Goal: Task Accomplishment & Management: Use online tool/utility

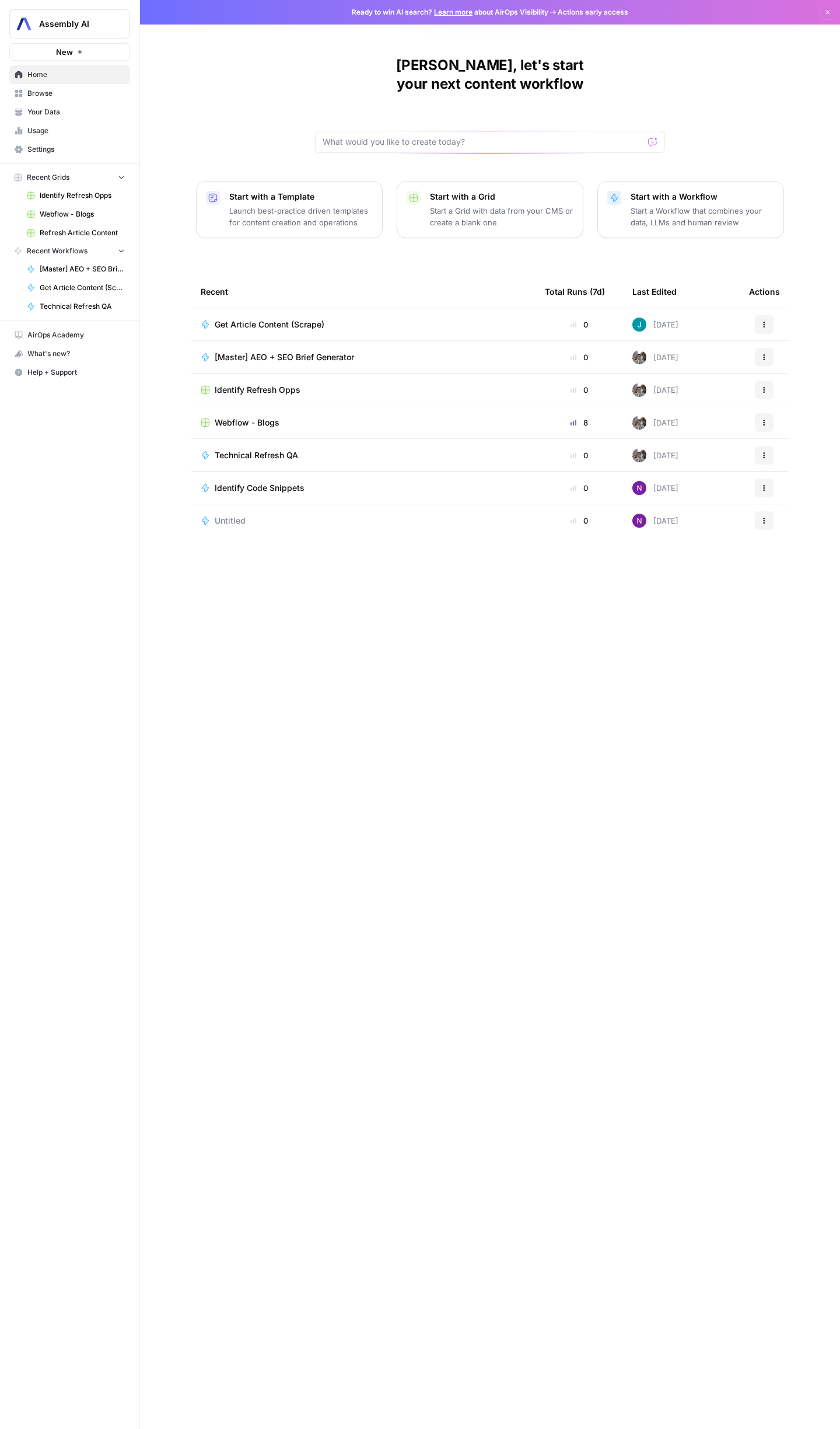
click at [62, 105] on link "Your Data" at bounding box center [70, 112] width 121 height 19
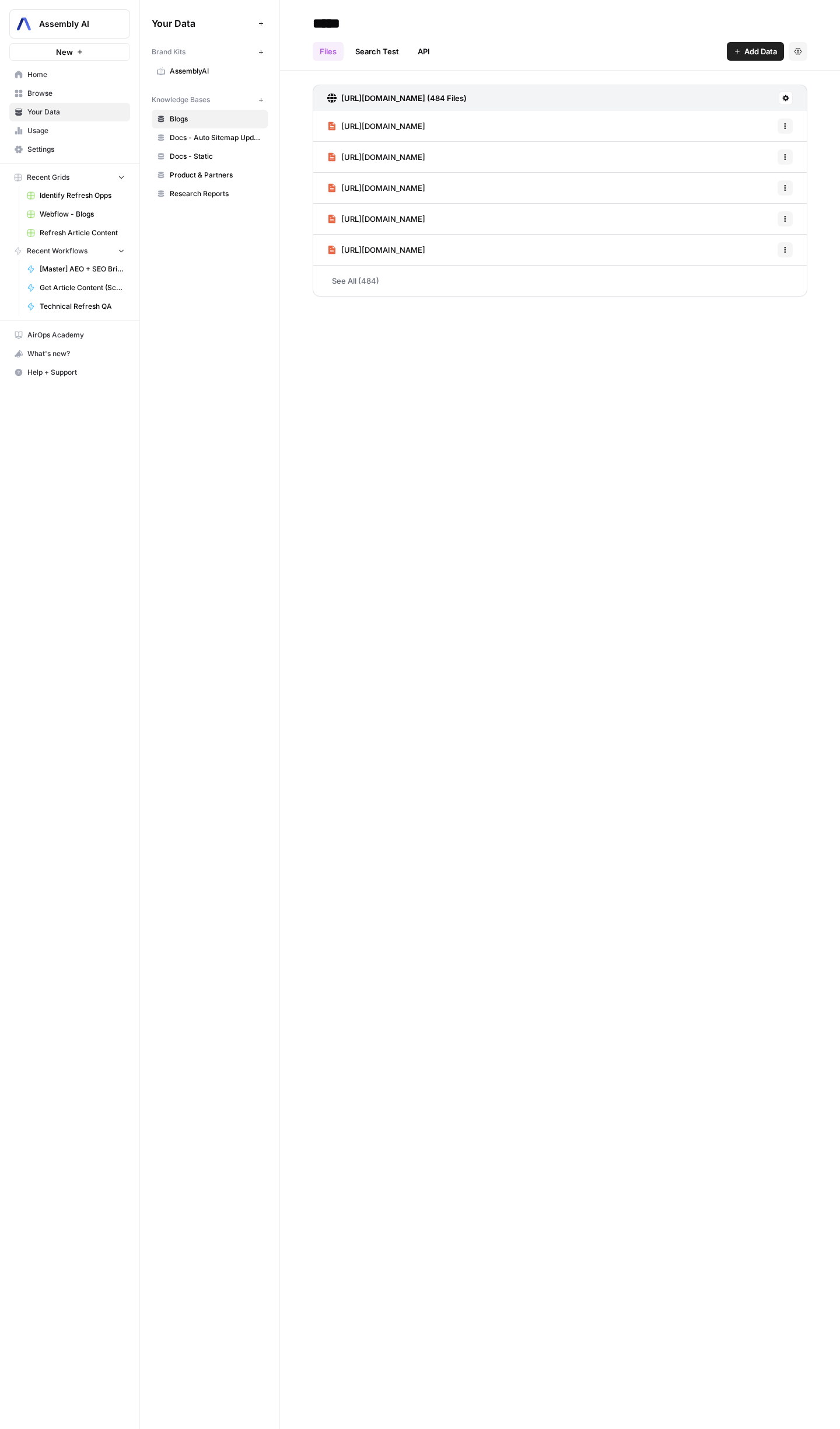
click at [56, 78] on span "Home" at bounding box center [76, 75] width 97 height 11
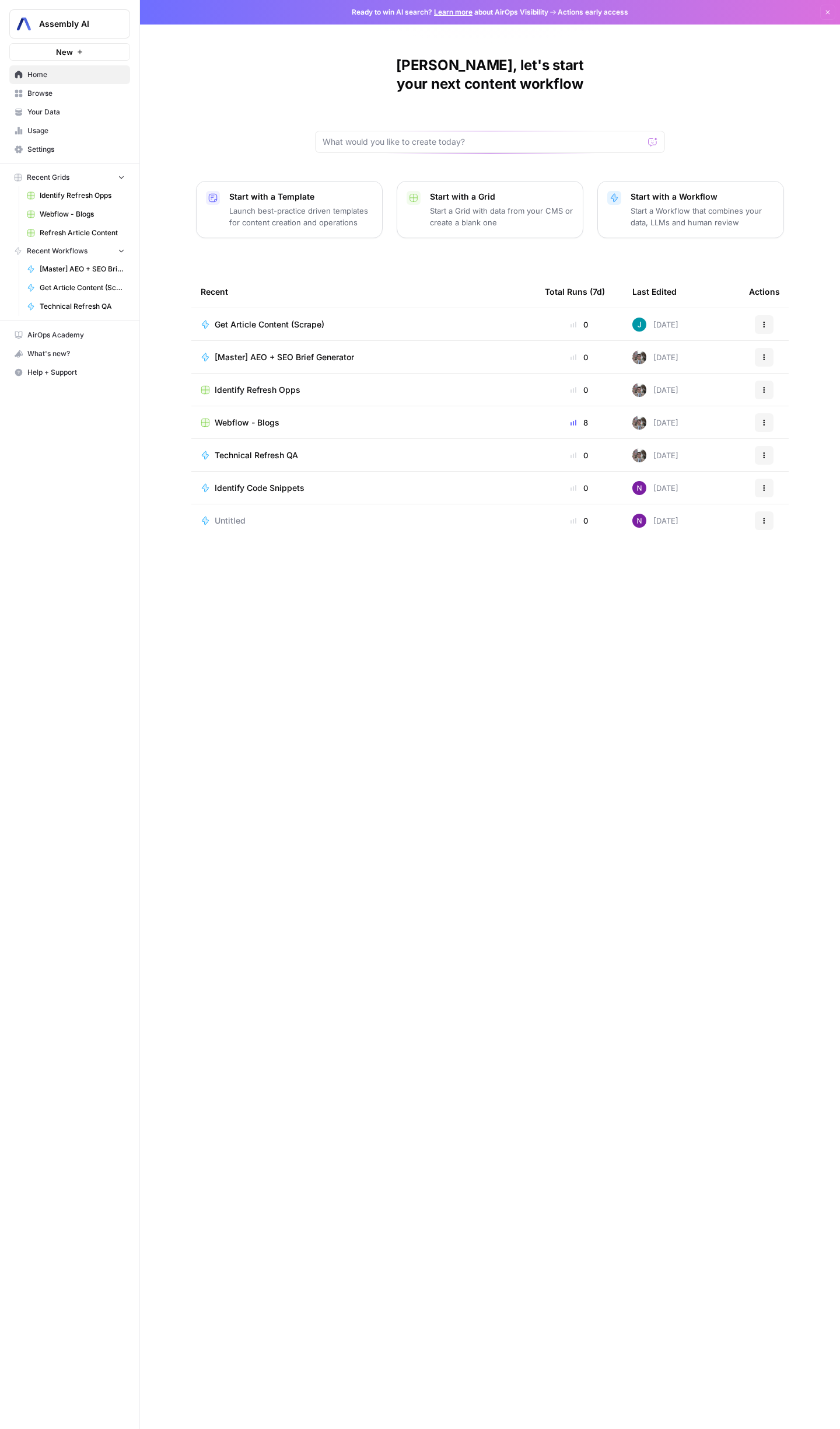
click at [68, 213] on span "Webflow - Blogs" at bounding box center [82, 214] width 85 height 11
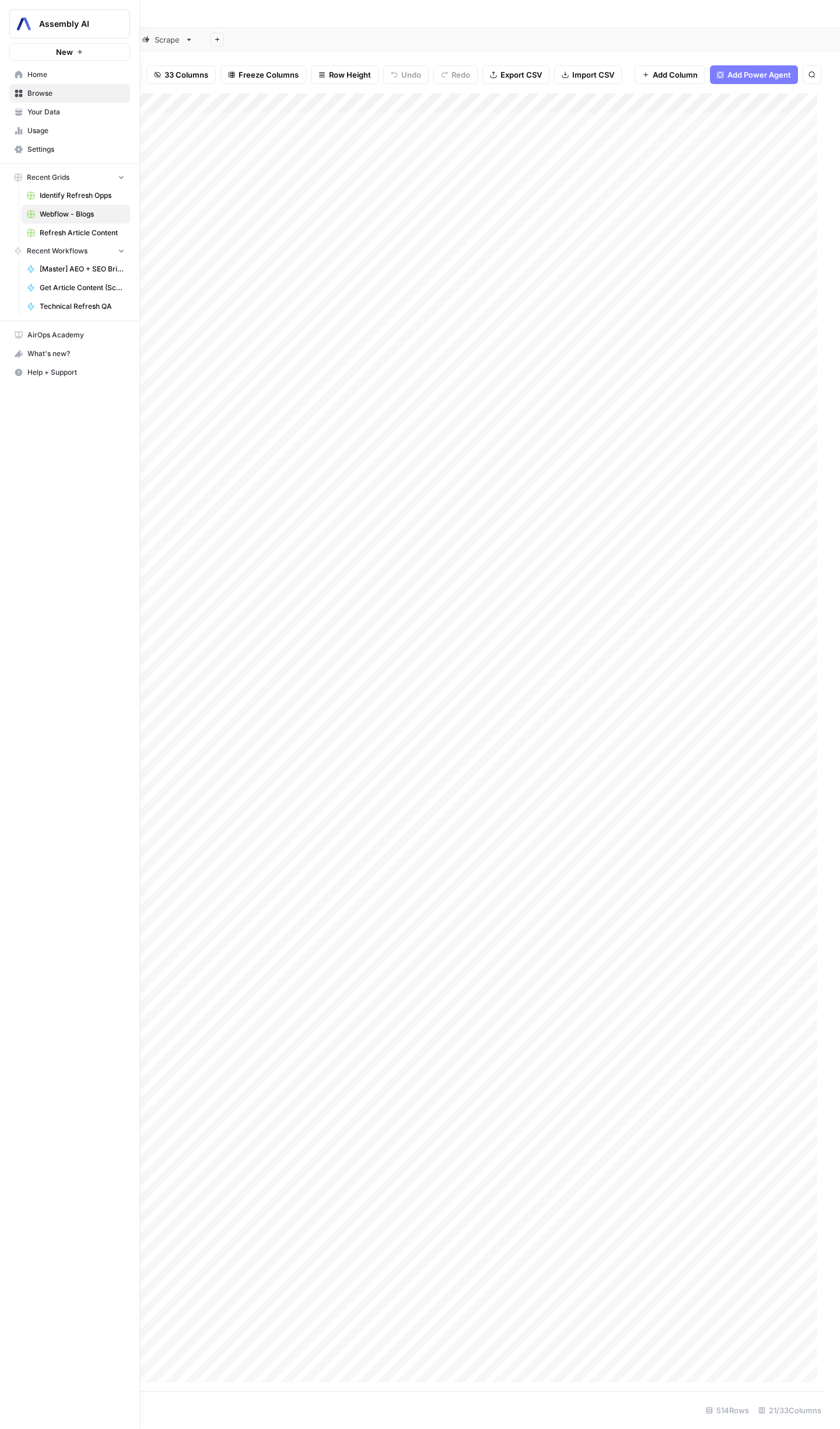
click at [15, 113] on icon at bounding box center [19, 112] width 8 height 8
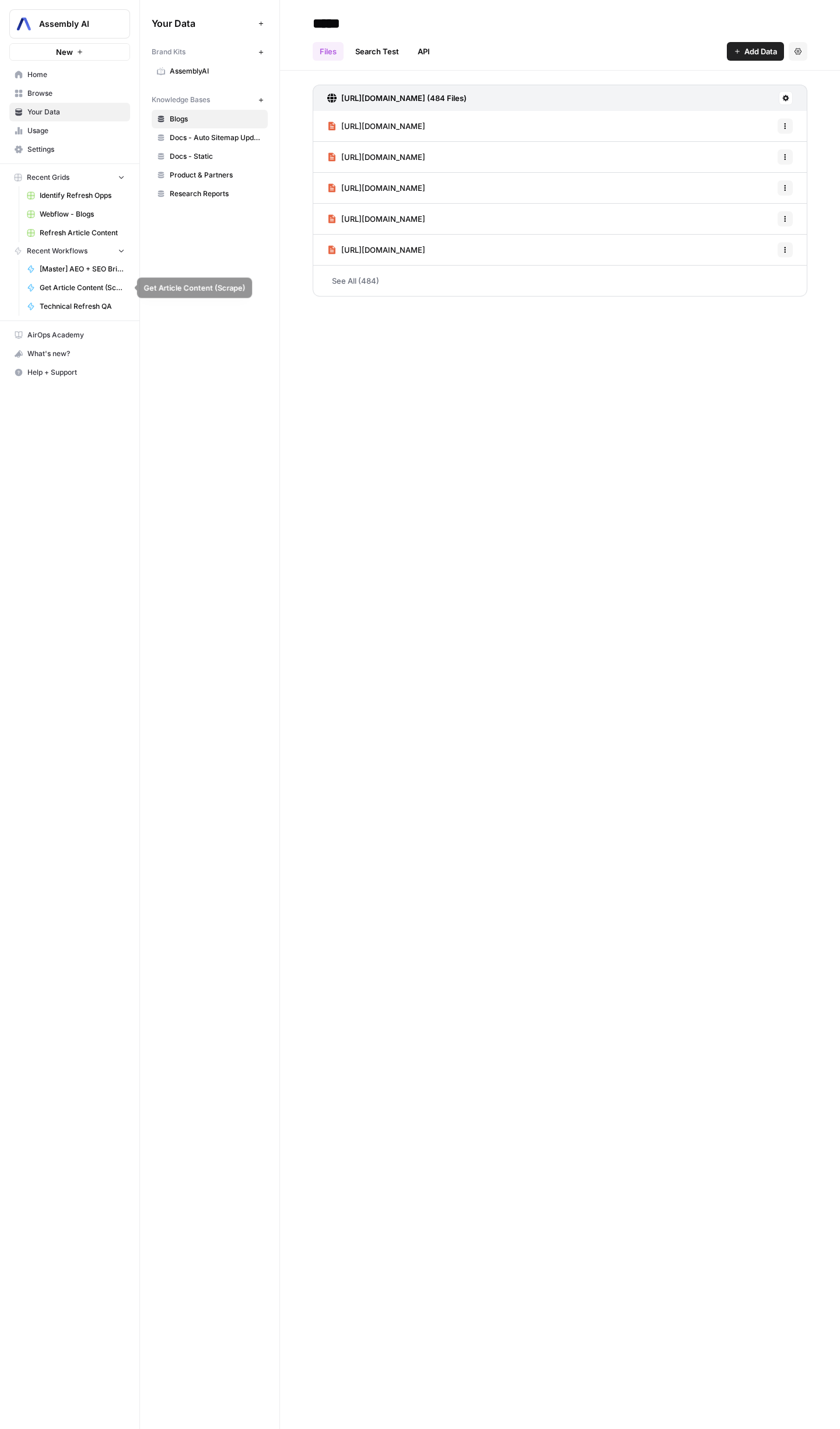
click at [89, 300] on link "Technical Refresh QA" at bounding box center [76, 306] width 109 height 19
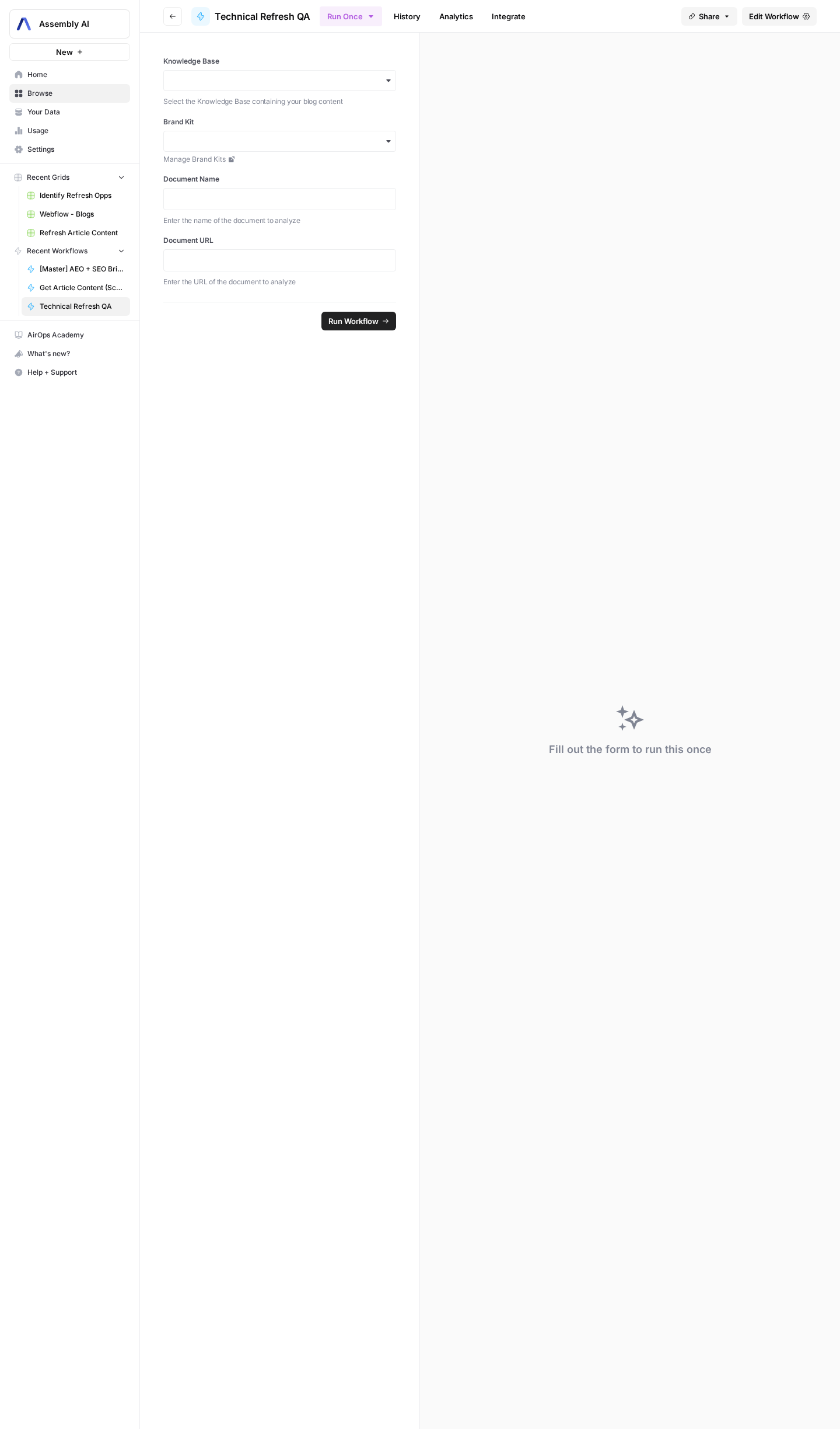
click at [791, 16] on span "Edit Workflow" at bounding box center [774, 17] width 50 height 12
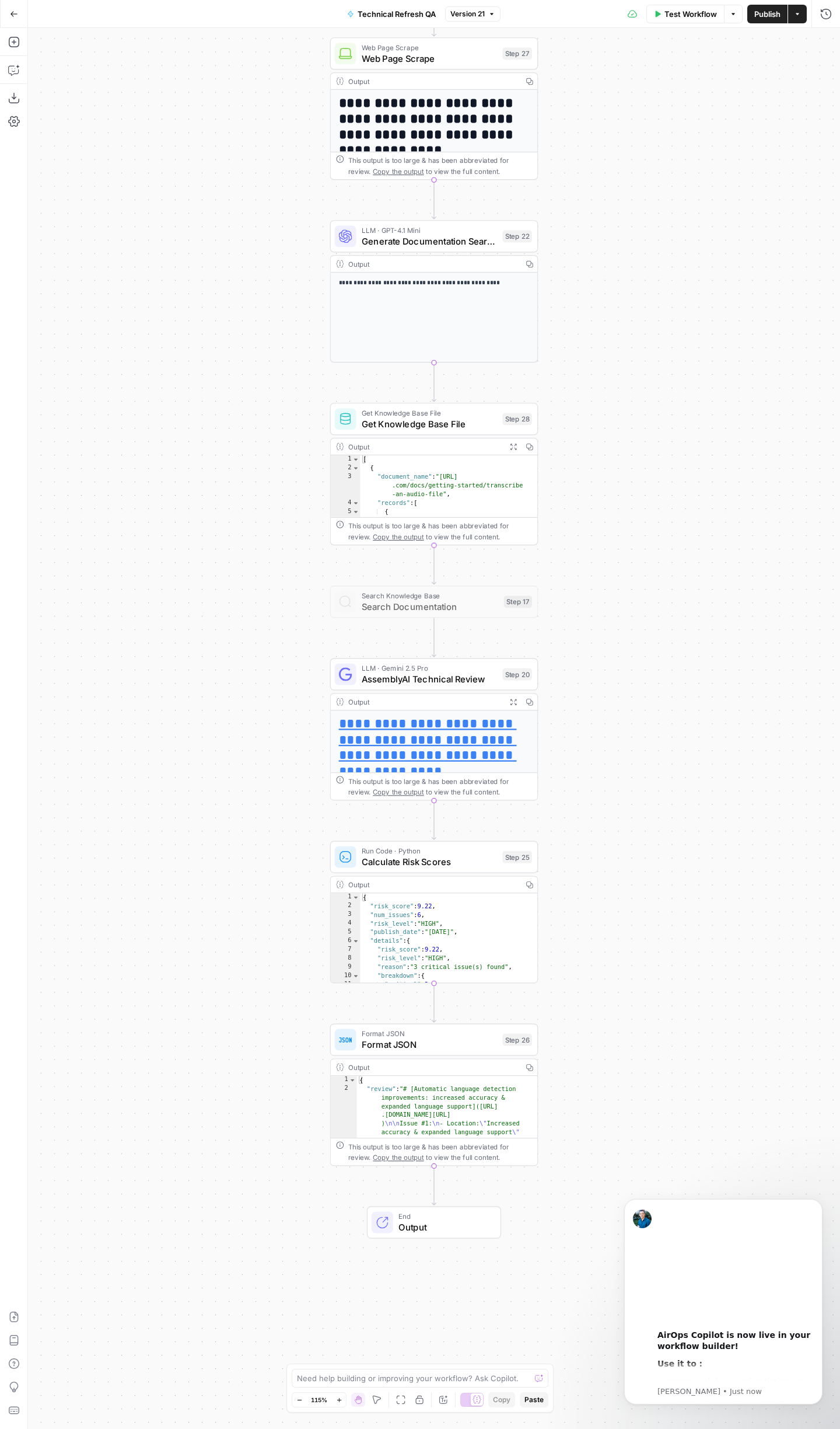
click at [505, 317] on div "**********" at bounding box center [434, 317] width 207 height 89
click at [439, 681] on span "AssemblyAI Technical Review" at bounding box center [429, 679] width 135 height 13
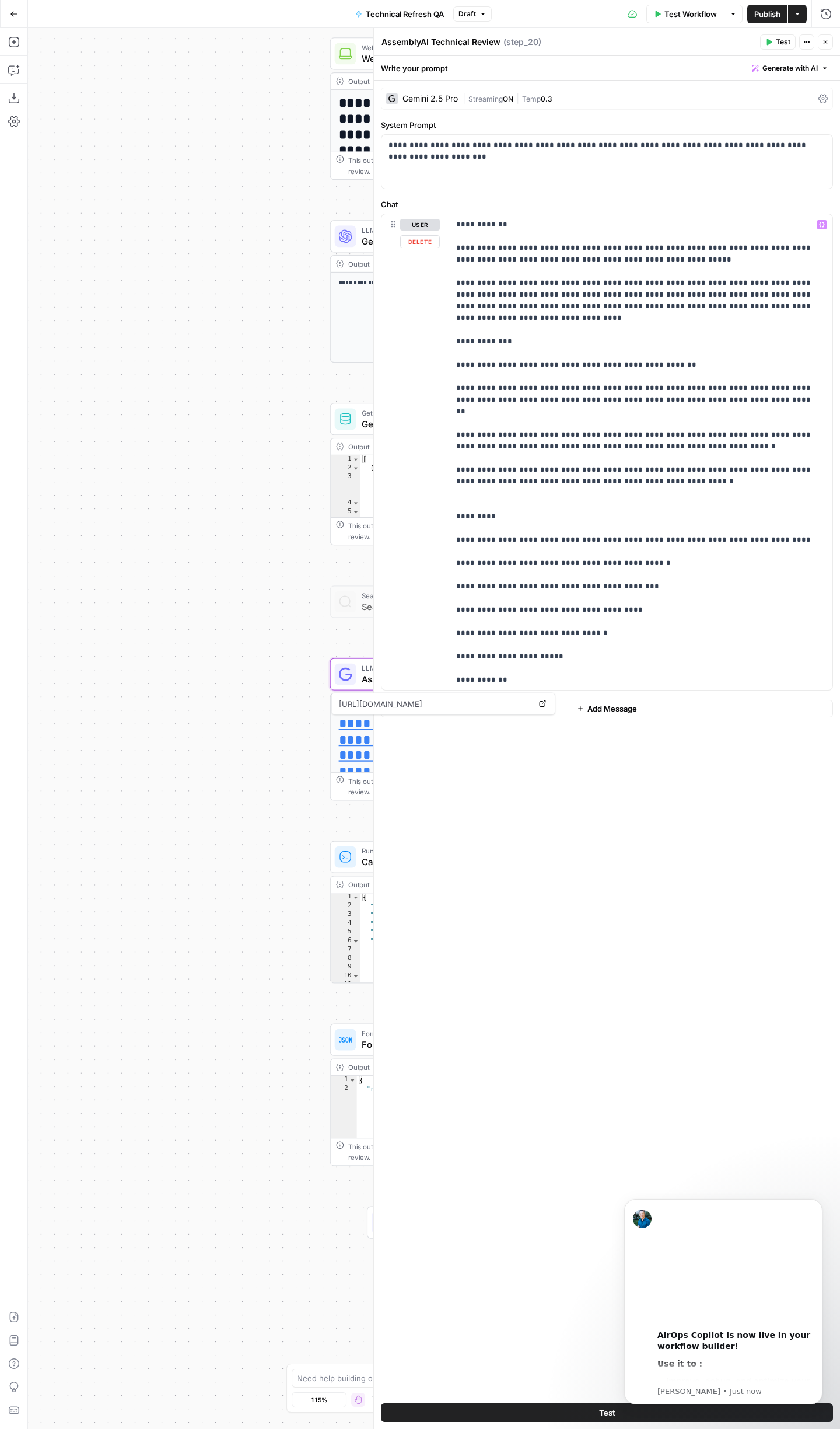
scroll to position [6831, 0]
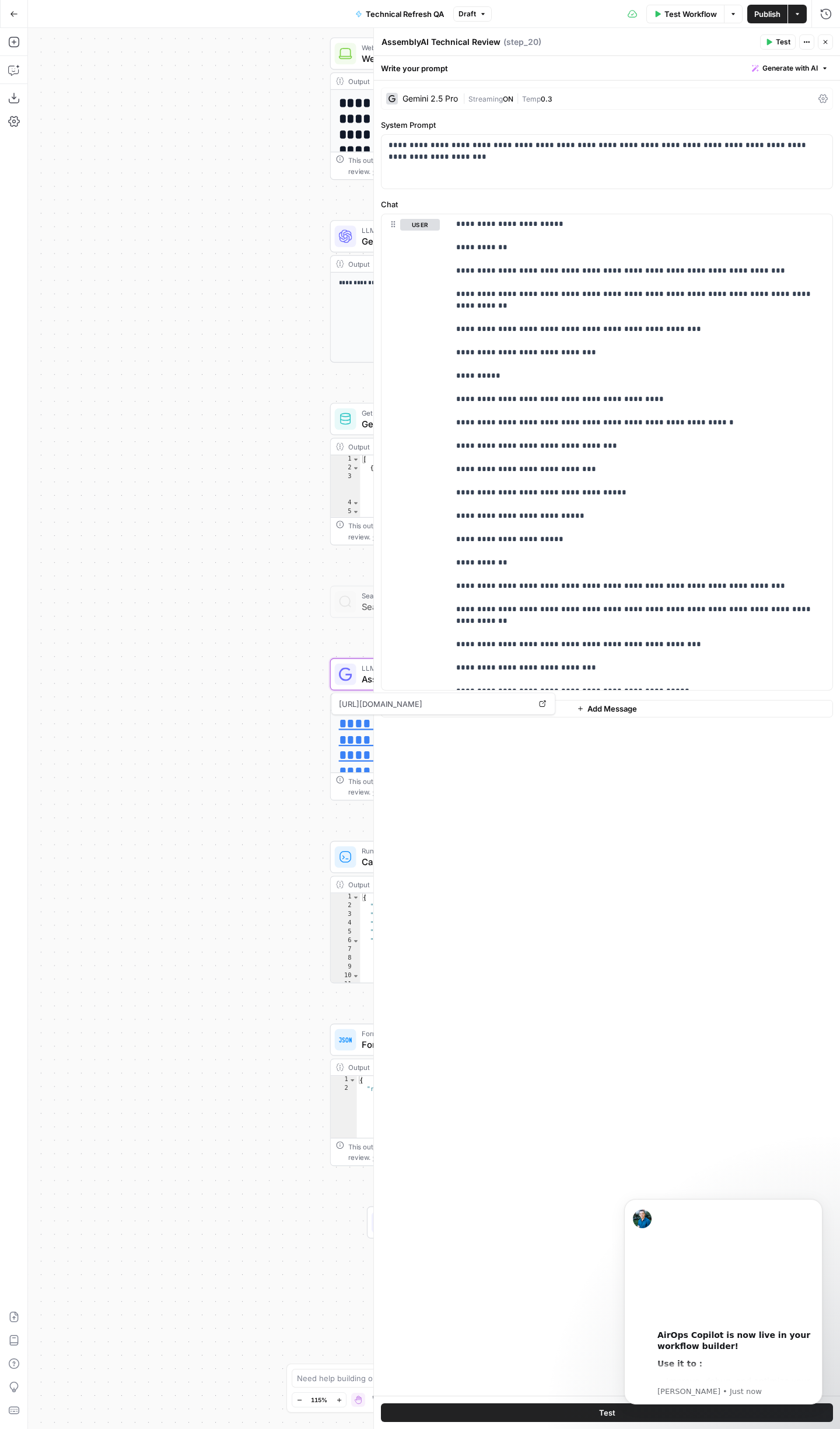
click at [203, 561] on div "**********" at bounding box center [434, 728] width 812 height 1401
click at [824, 45] on icon "button" at bounding box center [825, 42] width 7 height 7
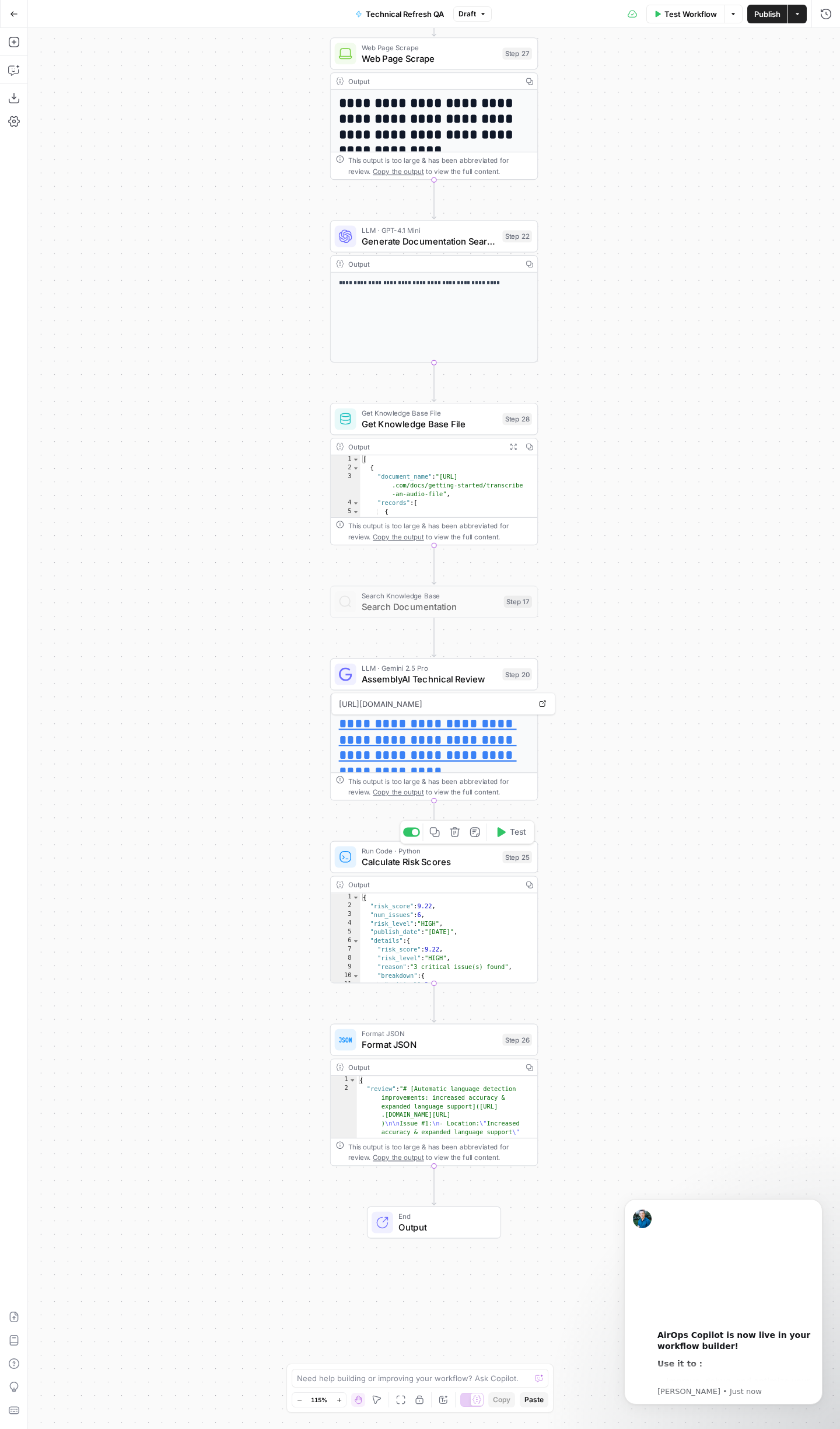
click at [451, 870] on div "Run Code · Python Calculate Risk Scores Step 25 Copy step Delete step Add Note …" at bounding box center [434, 857] width 208 height 32
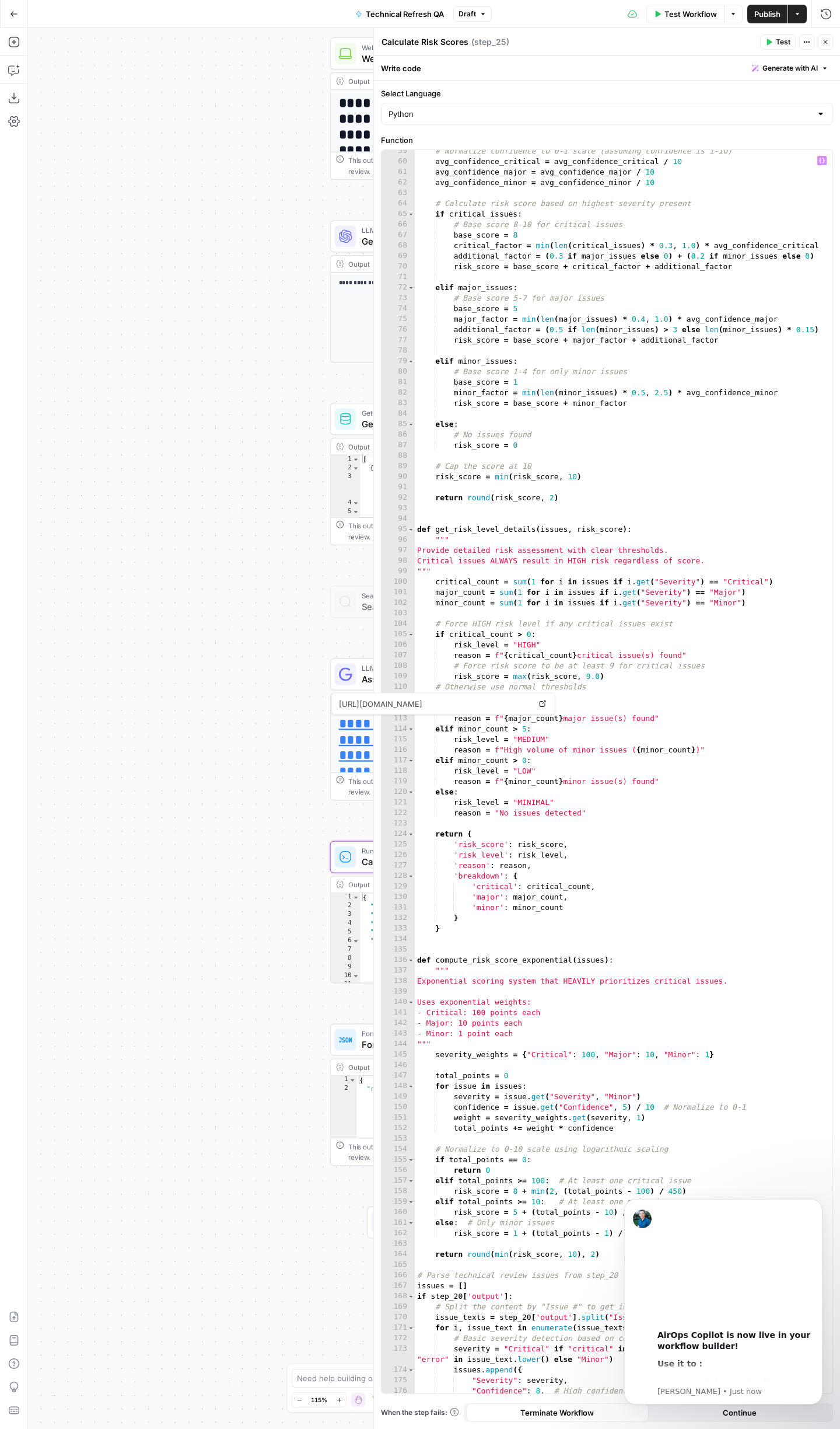
scroll to position [869, 0]
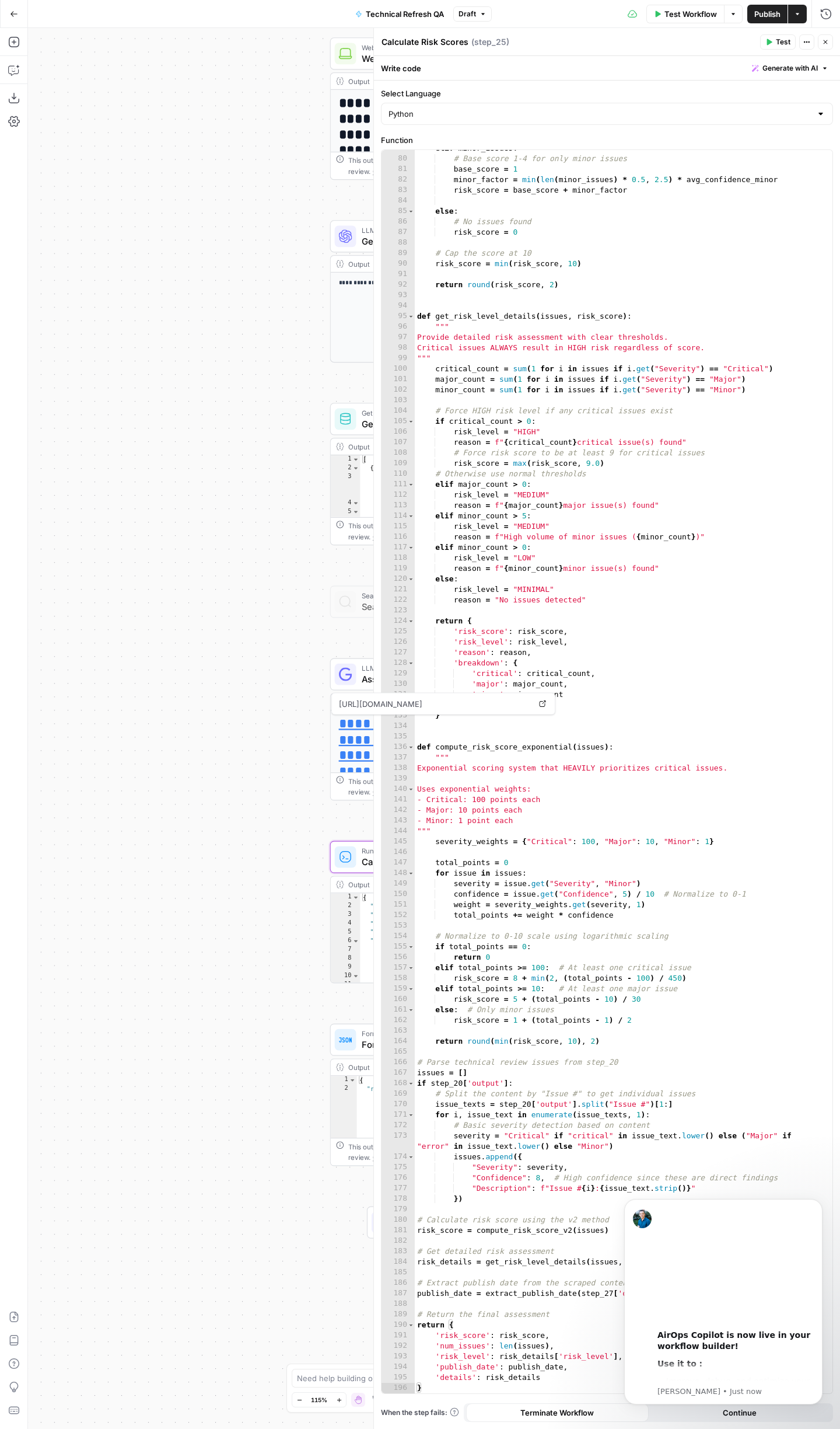
click at [830, 36] on button "Close" at bounding box center [825, 42] width 15 height 15
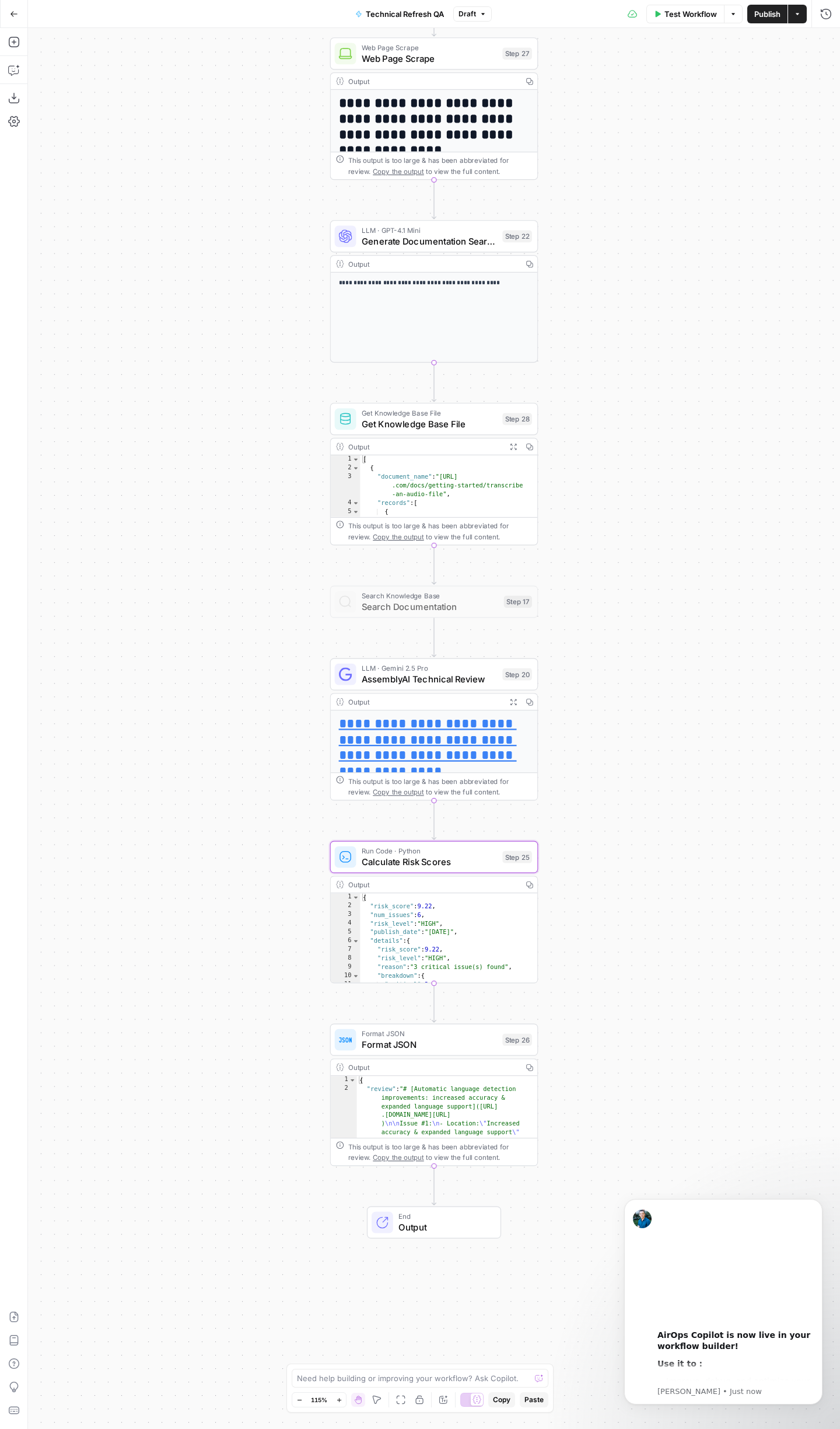
click at [443, 1051] on span "Format JSON" at bounding box center [429, 1045] width 135 height 13
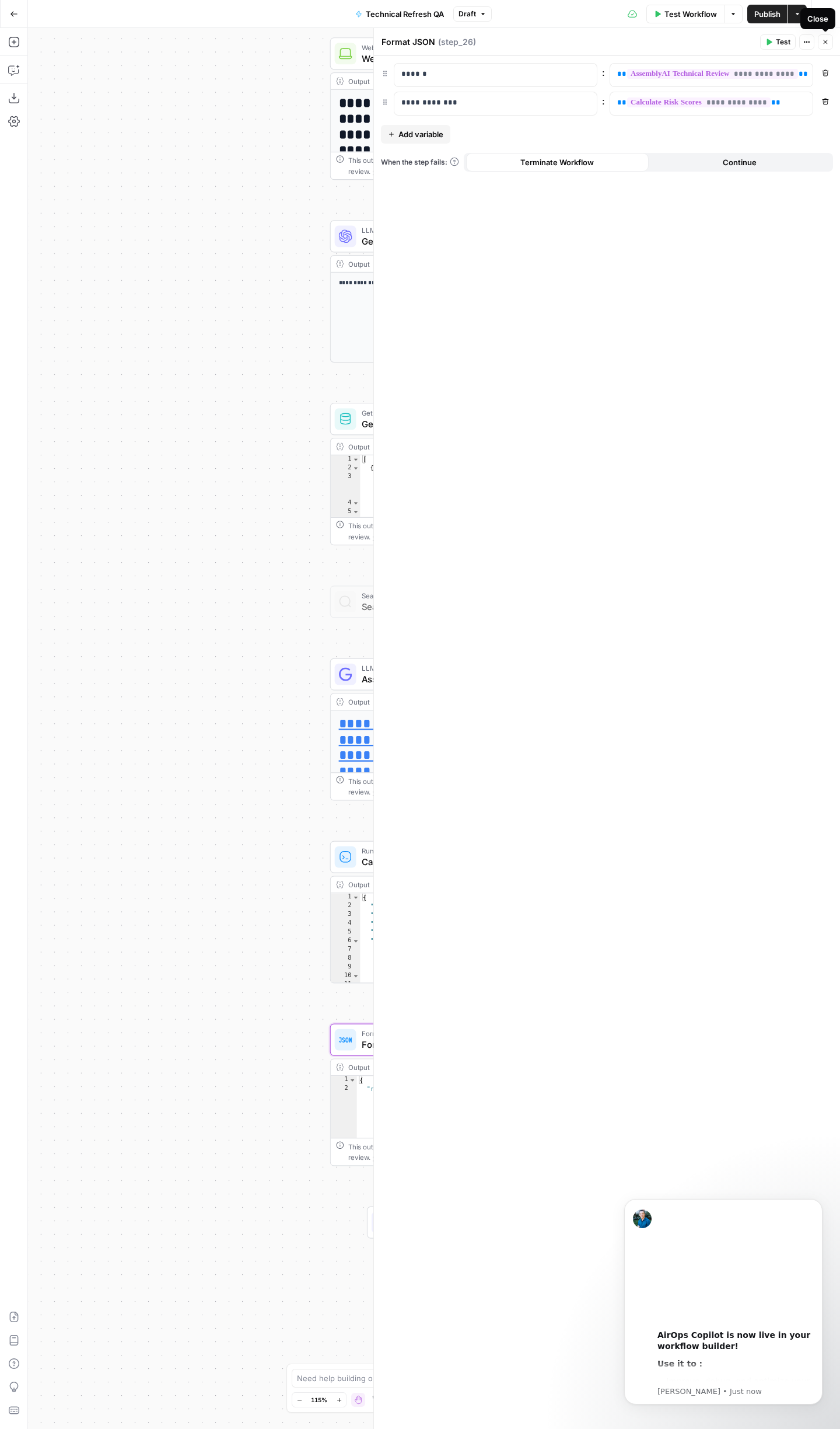
click at [824, 43] on icon "button" at bounding box center [826, 42] width 4 height 4
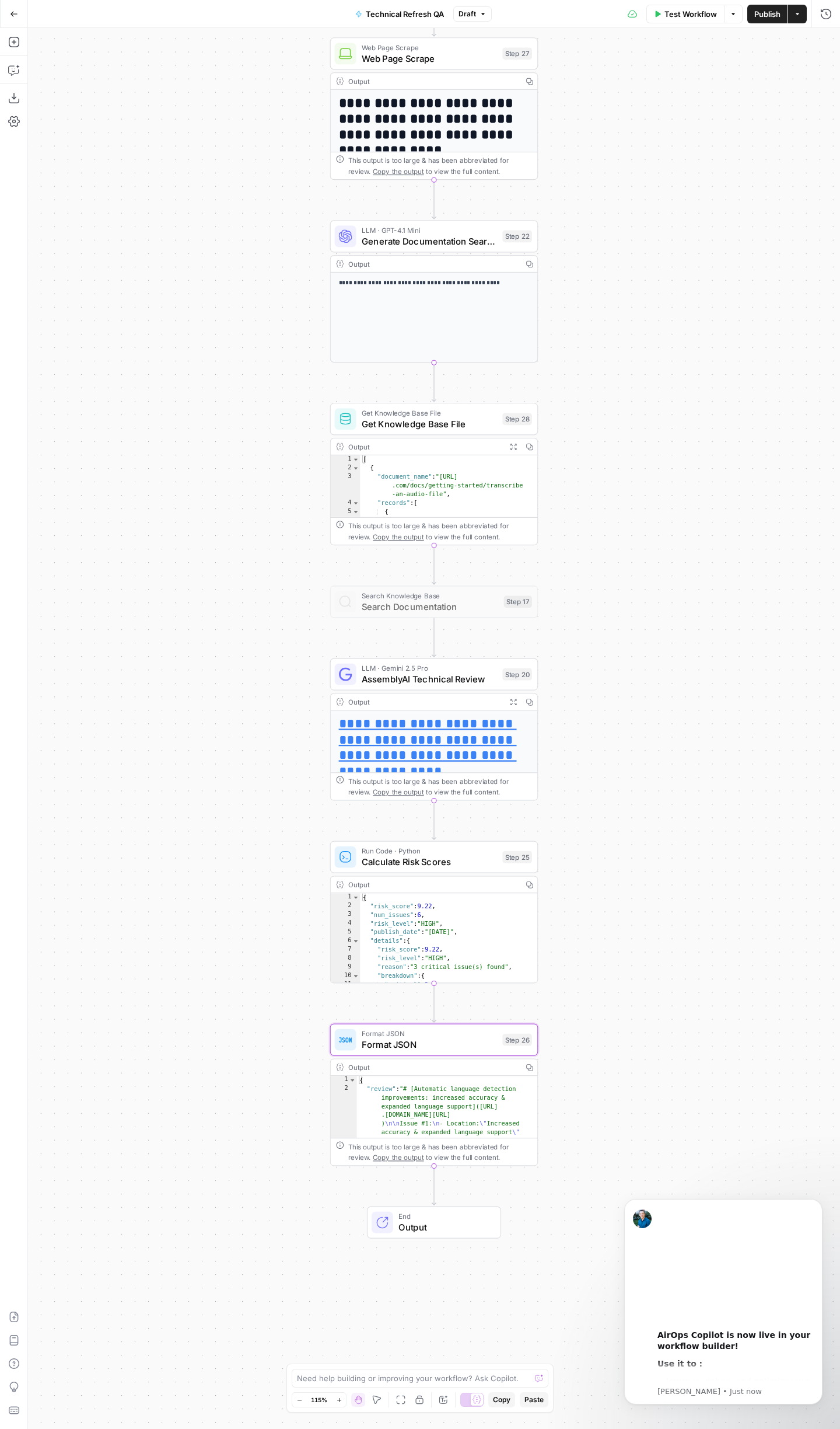
click at [442, 1237] on div "End Output" at bounding box center [434, 1222] width 134 height 32
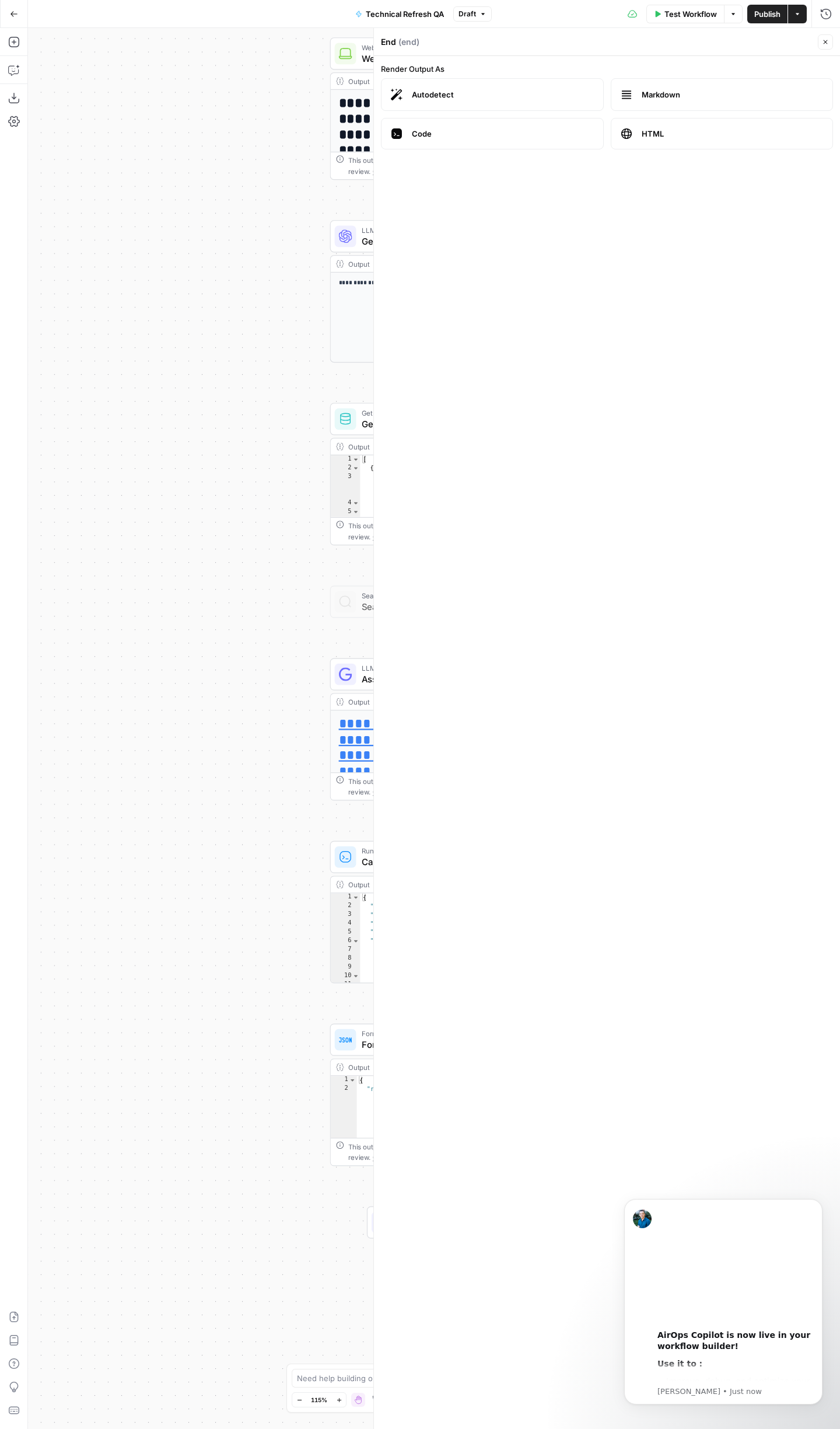
click at [350, 1050] on div at bounding box center [346, 1040] width 22 height 22
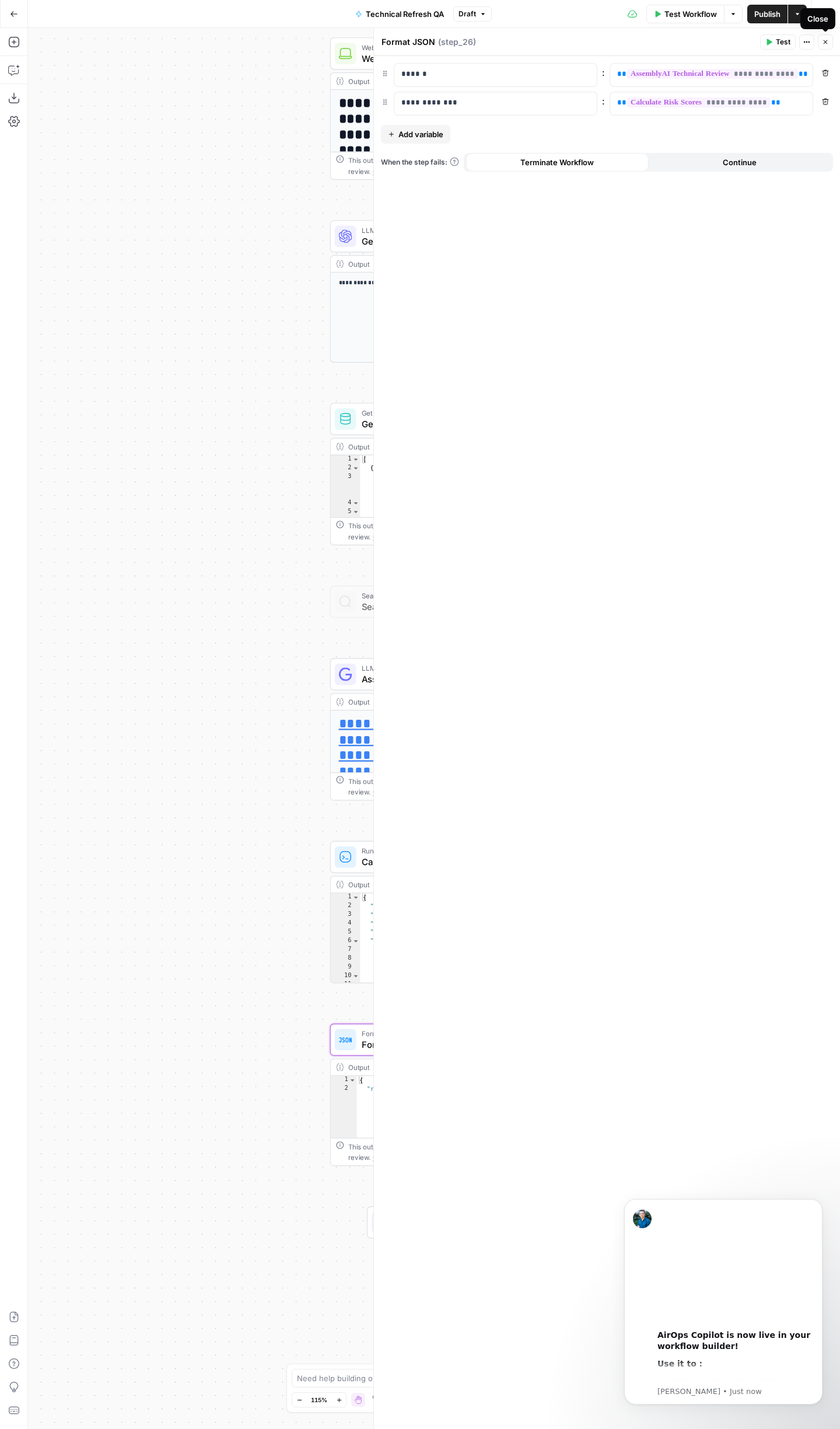
click at [823, 38] on button "Close" at bounding box center [825, 42] width 15 height 15
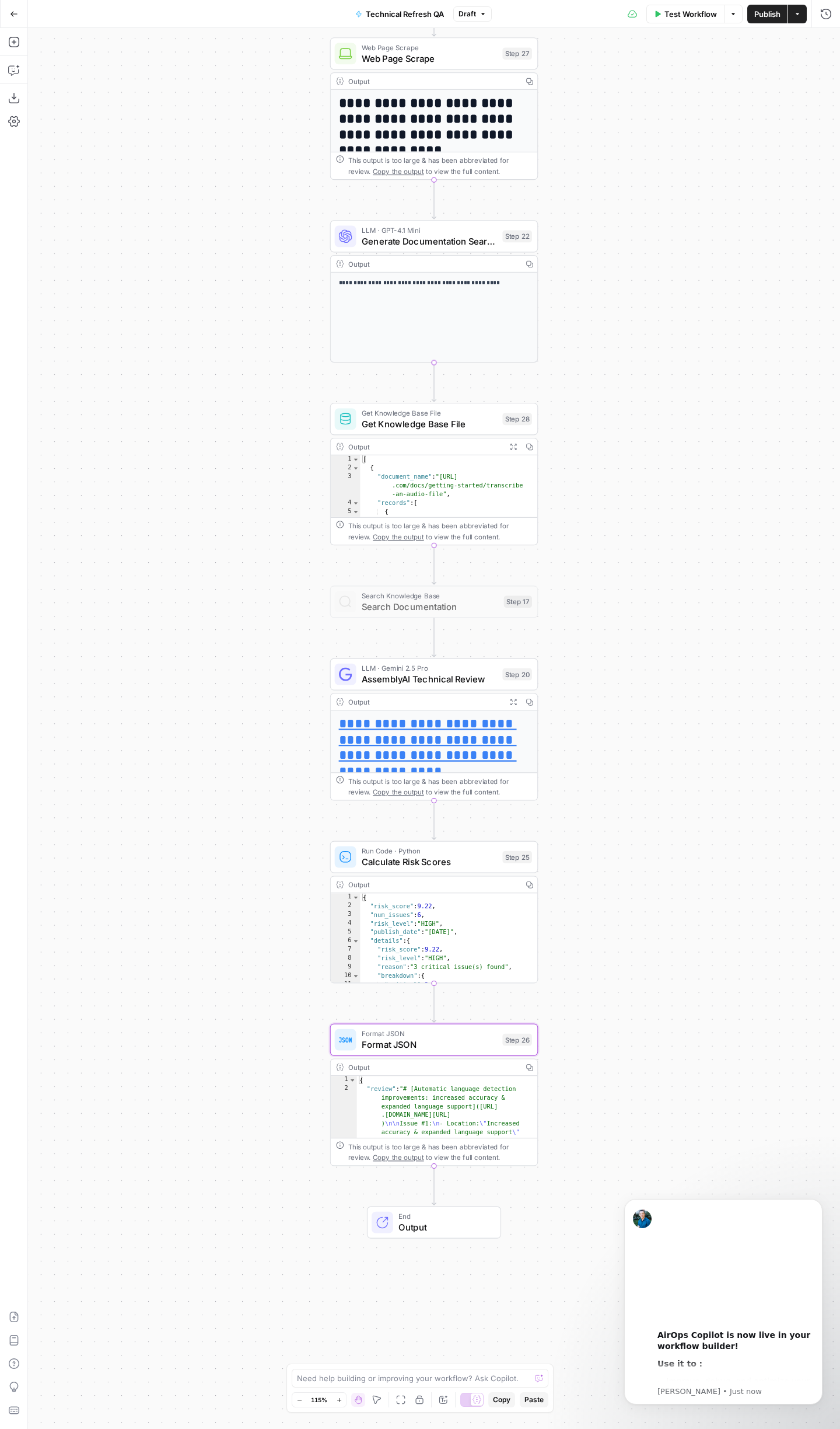
click at [424, 246] on span "Generate Documentation Search Query" at bounding box center [429, 241] width 135 height 13
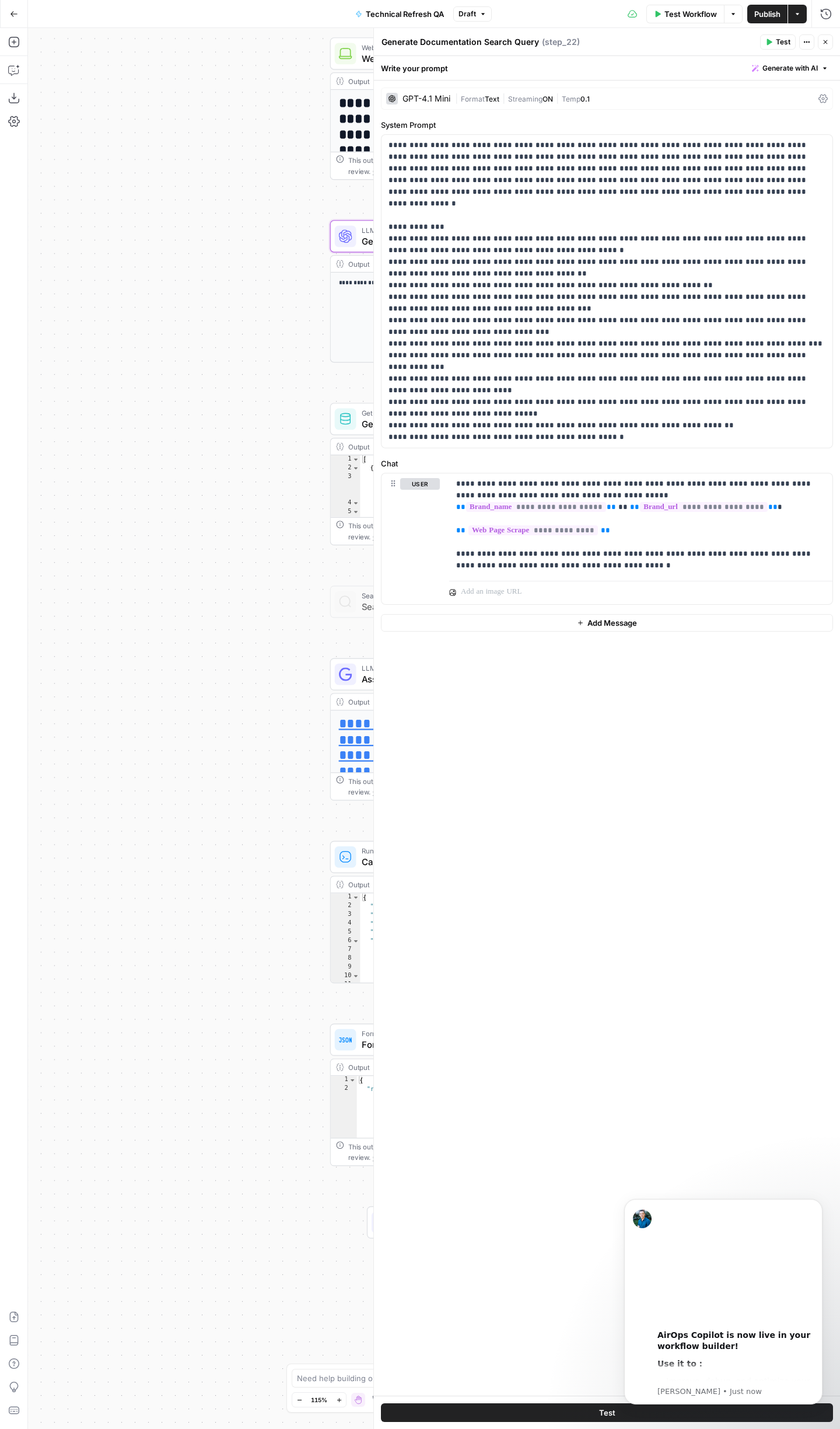
click at [113, 618] on div "**********" at bounding box center [434, 728] width 812 height 1401
click at [345, 679] on icon at bounding box center [346, 675] width 13 height 13
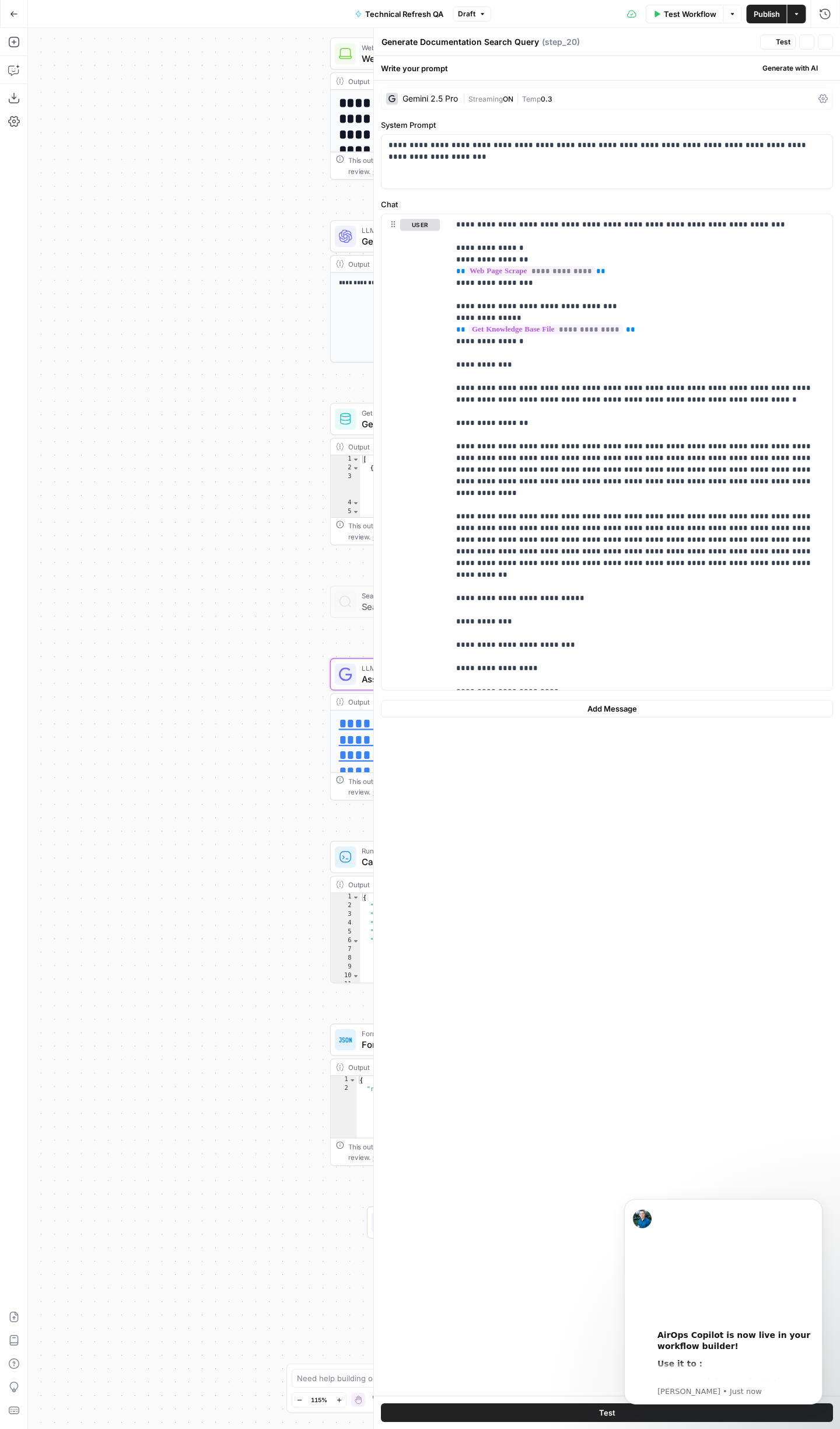
type textarea "AssemblyAI Technical Review"
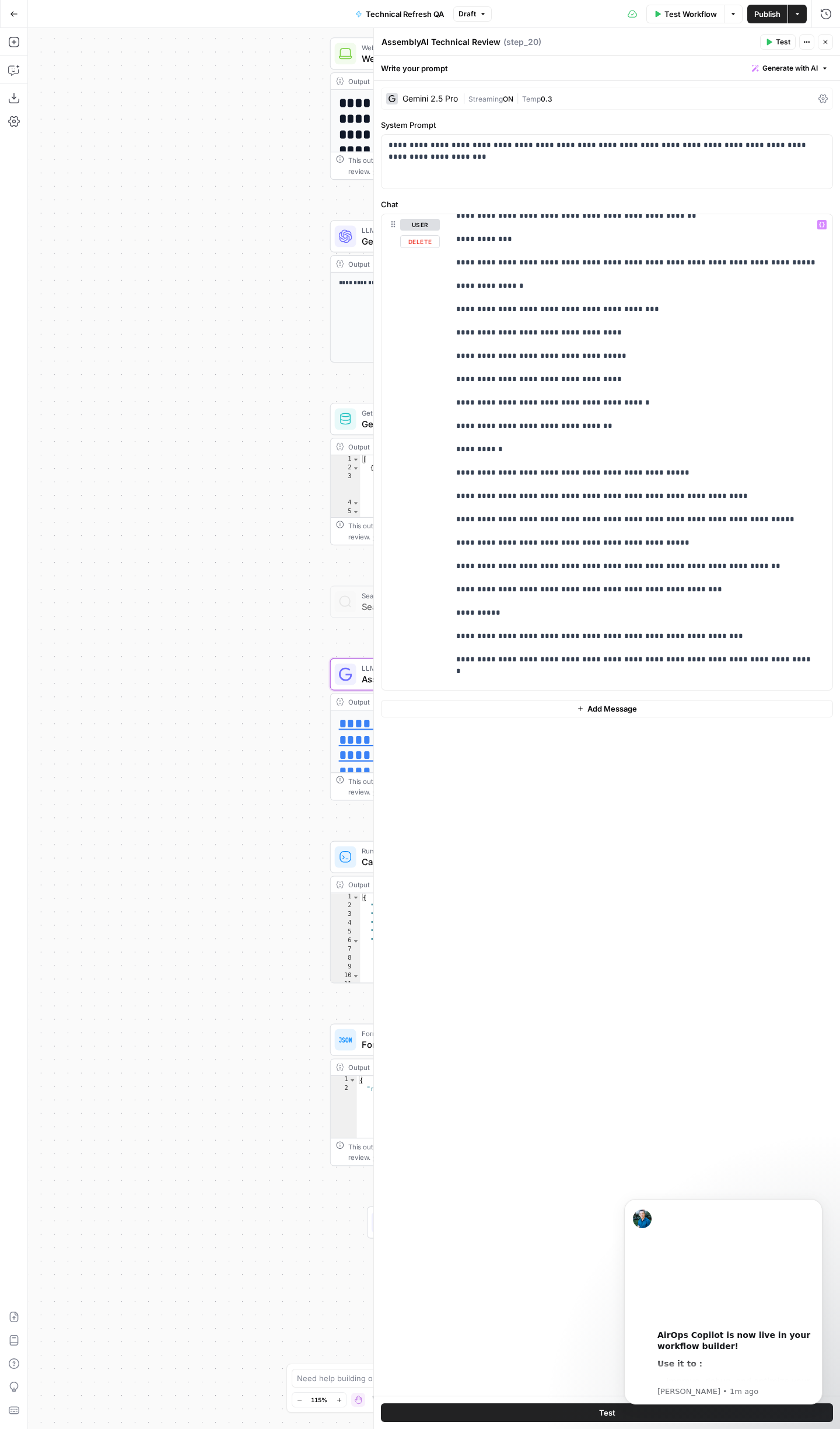
scroll to position [3117, 0]
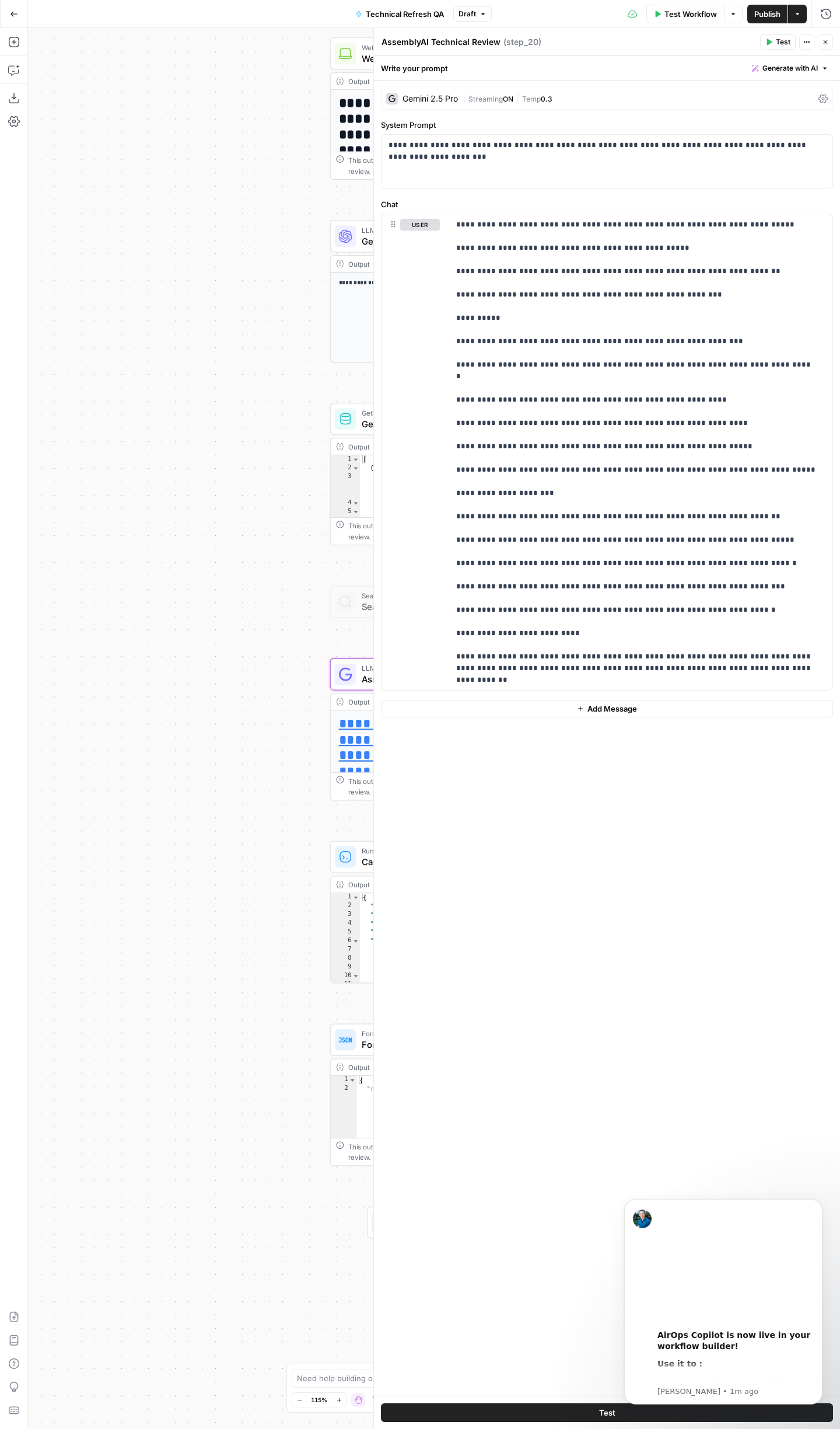
click at [829, 36] on button "Close" at bounding box center [825, 42] width 15 height 15
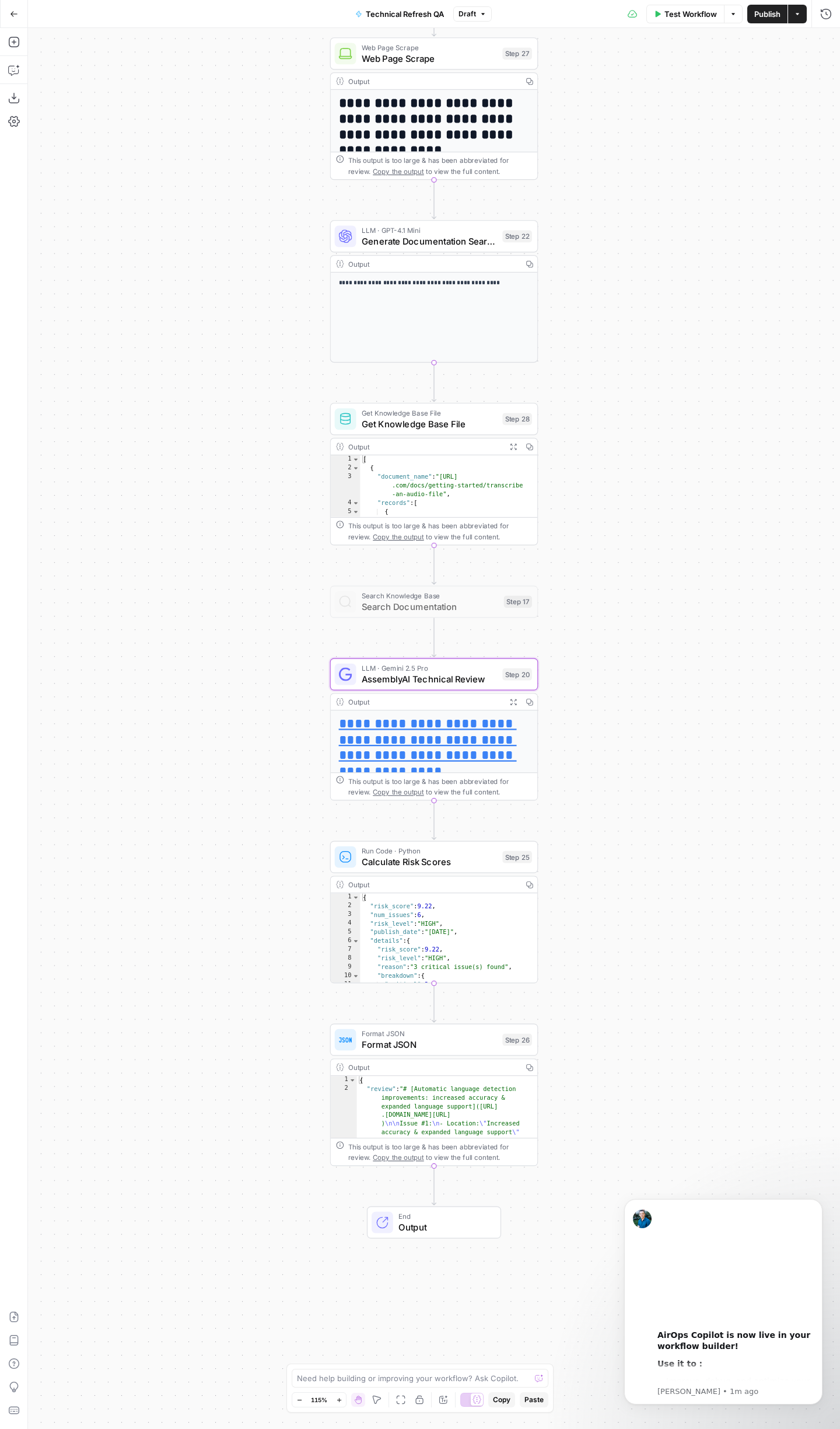
click at [18, 21] on button "Go Back" at bounding box center [14, 14] width 21 height 21
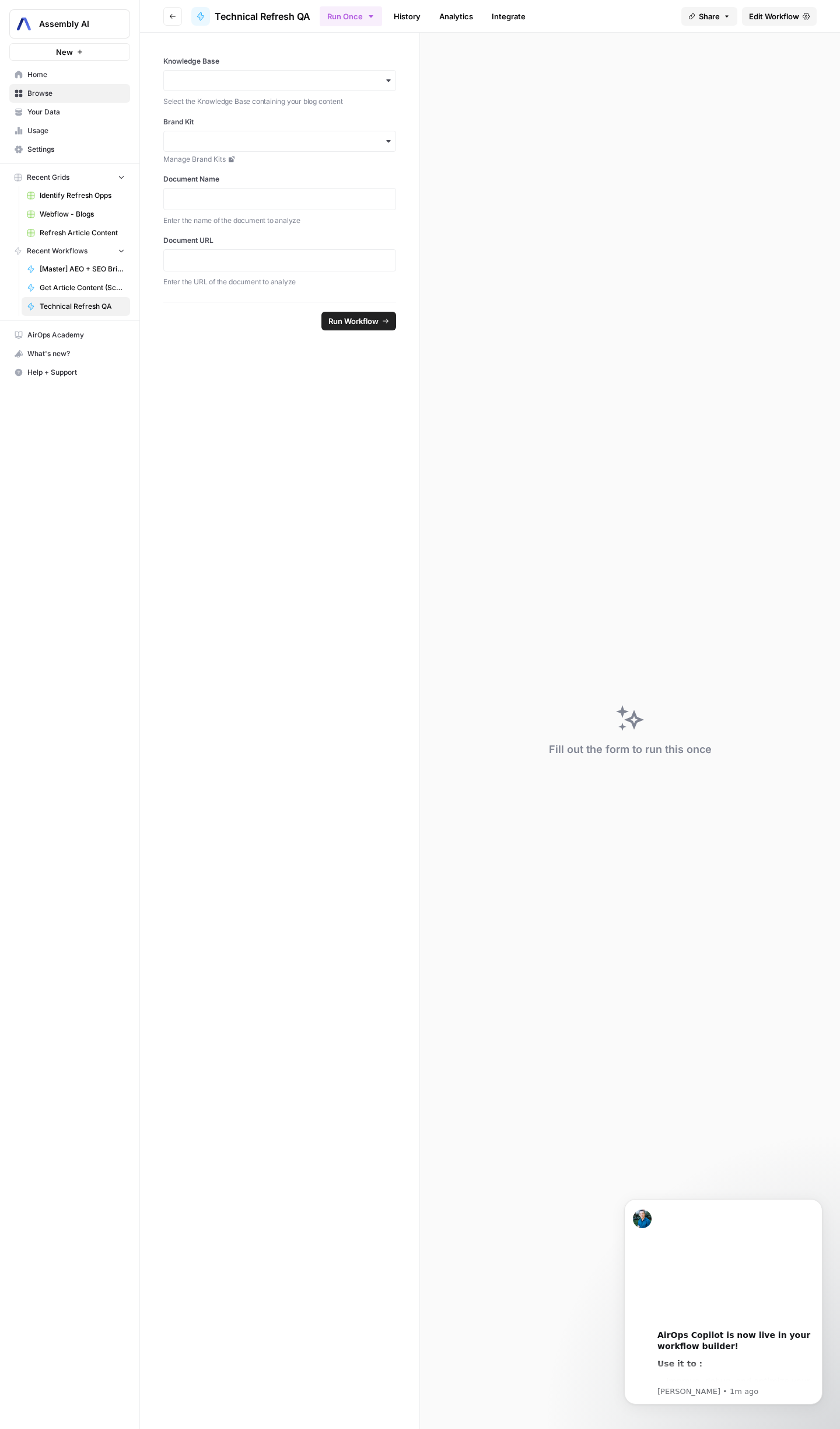
click at [63, 99] on link "Browse" at bounding box center [70, 93] width 121 height 19
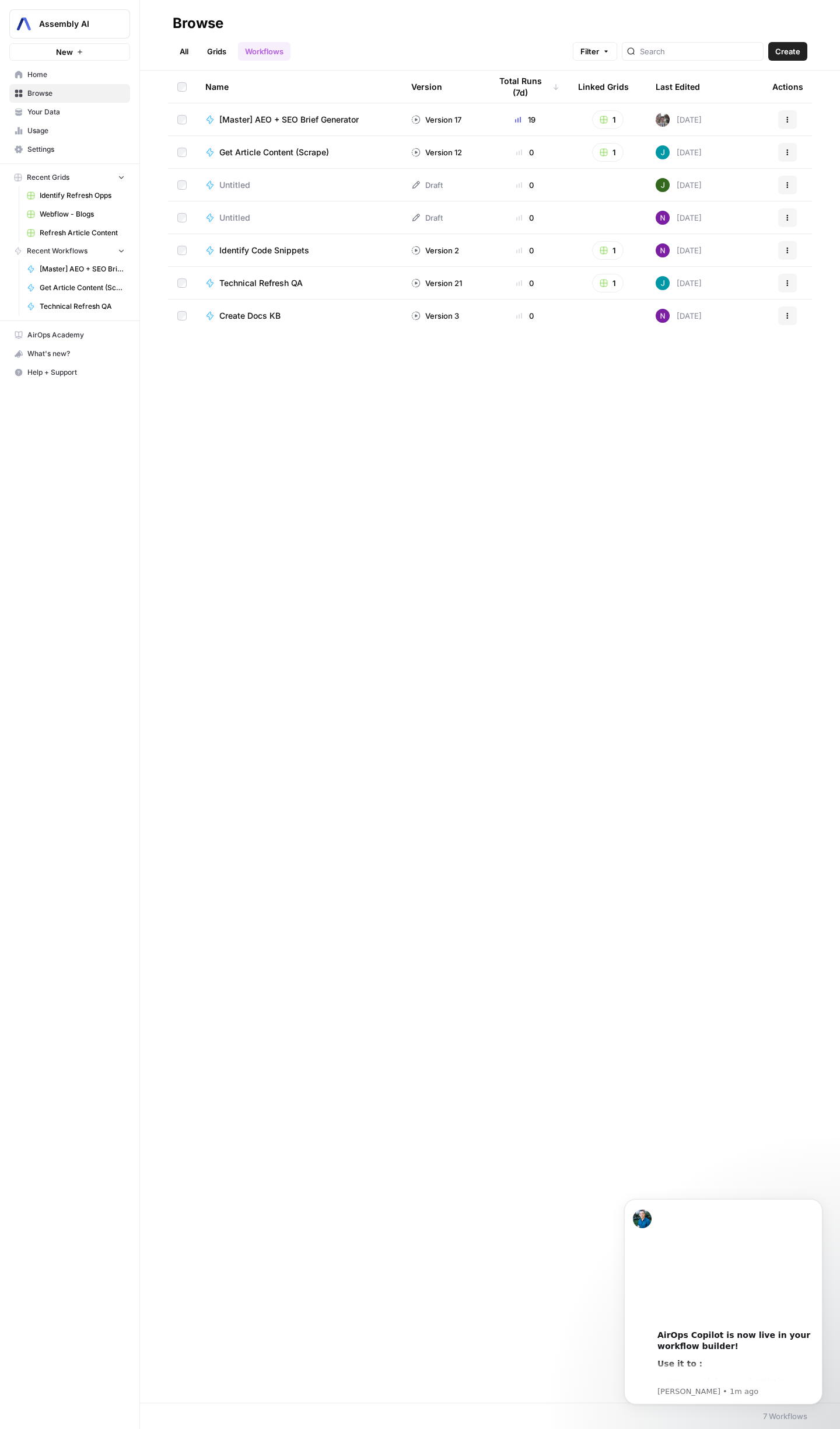
click at [61, 149] on span "Settings" at bounding box center [76, 150] width 97 height 11
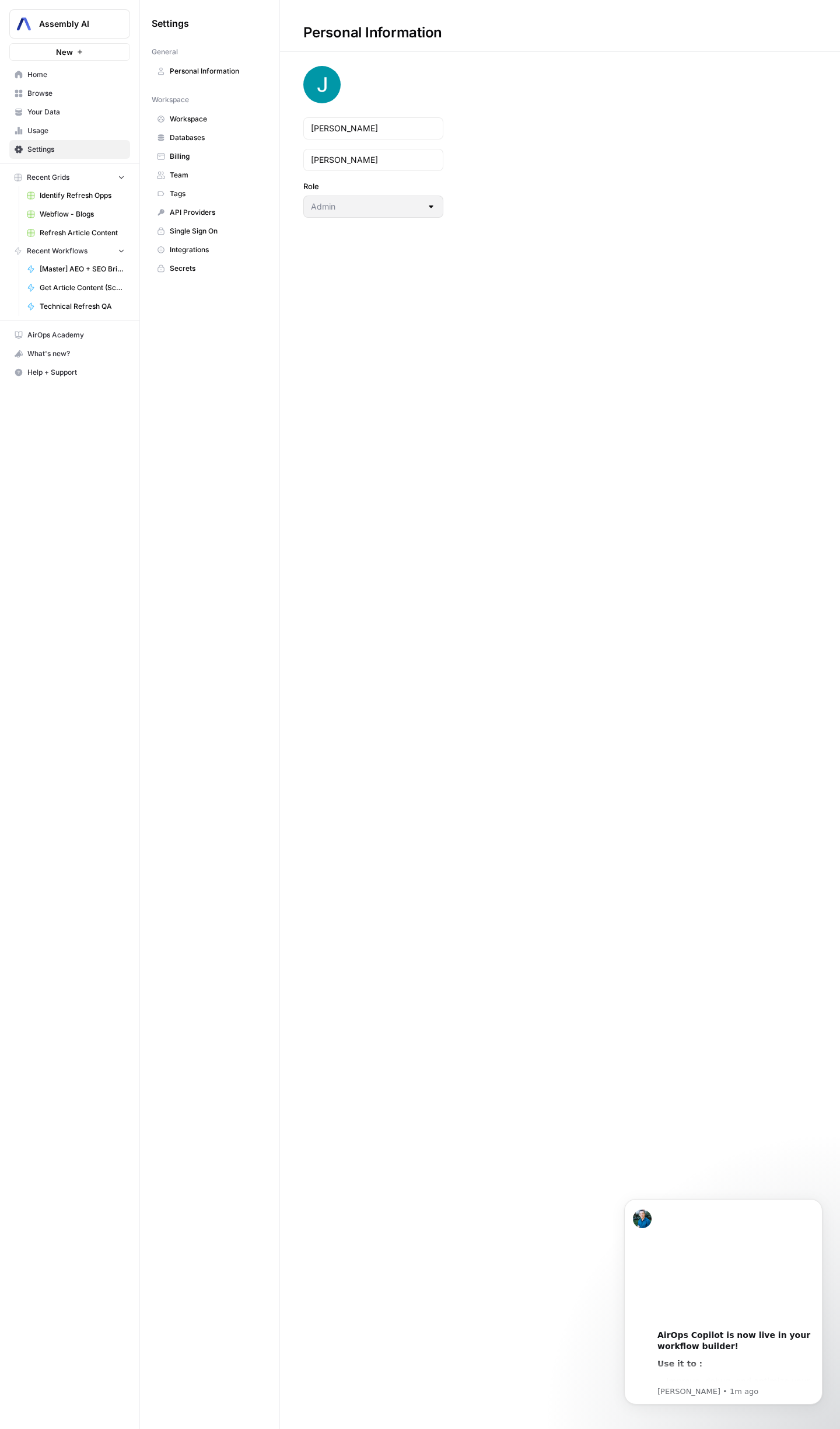
click at [61, 117] on link "Your Data" at bounding box center [70, 112] width 121 height 19
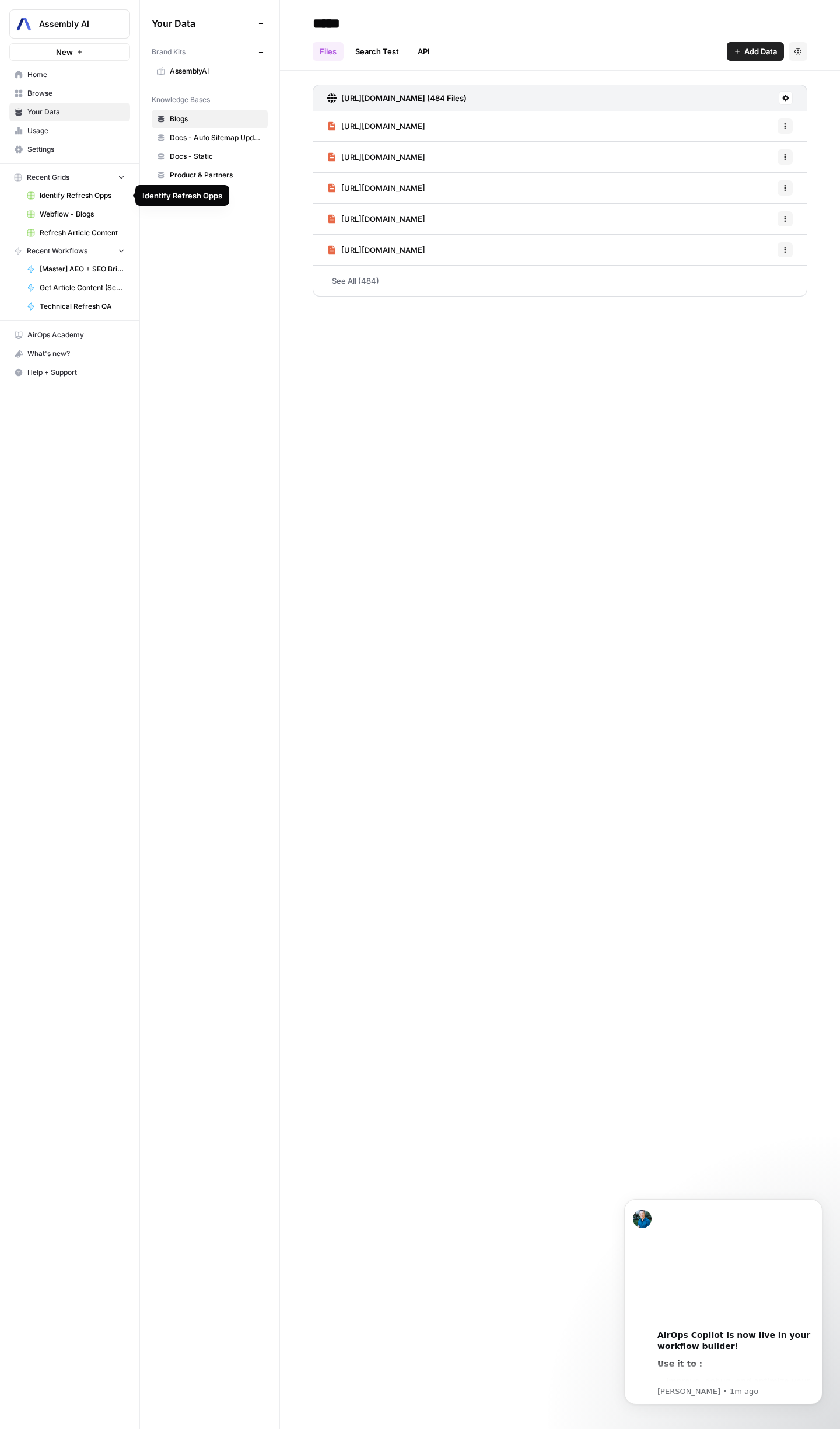
click at [81, 209] on span "Webflow - Blogs" at bounding box center [82, 214] width 85 height 11
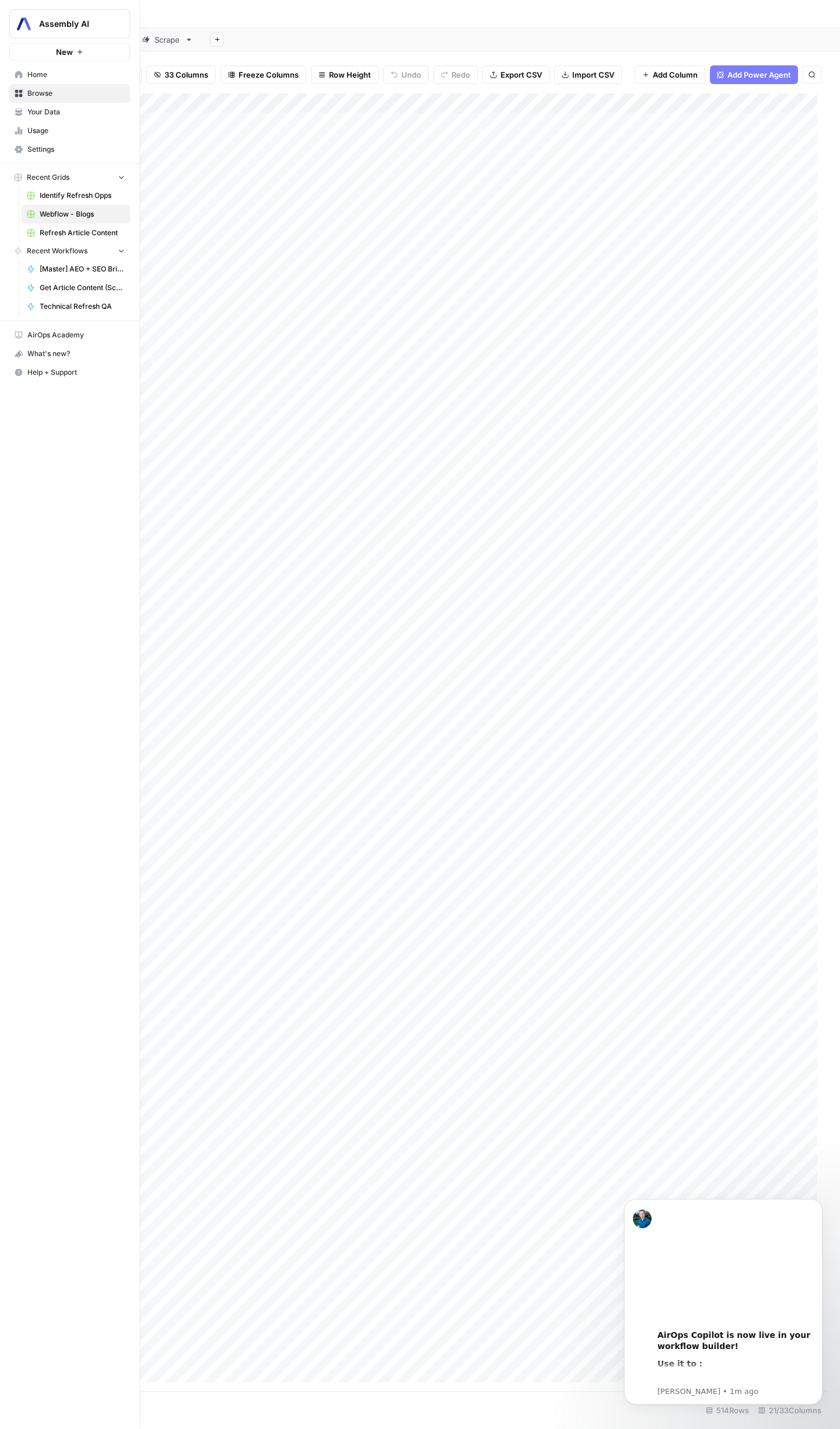
click at [66, 188] on link "Identify Refresh Opps" at bounding box center [76, 196] width 109 height 19
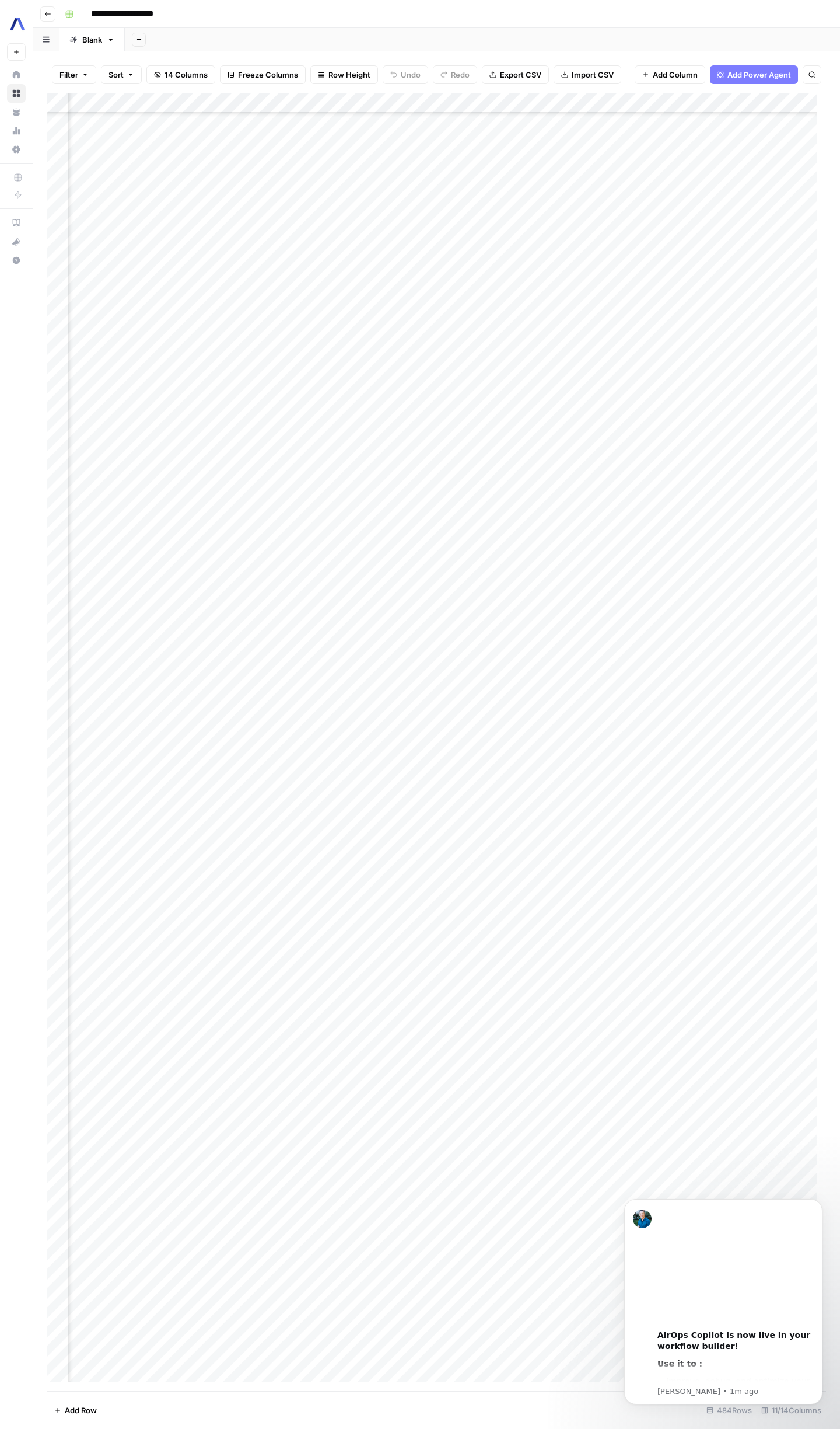
scroll to position [7307, 159]
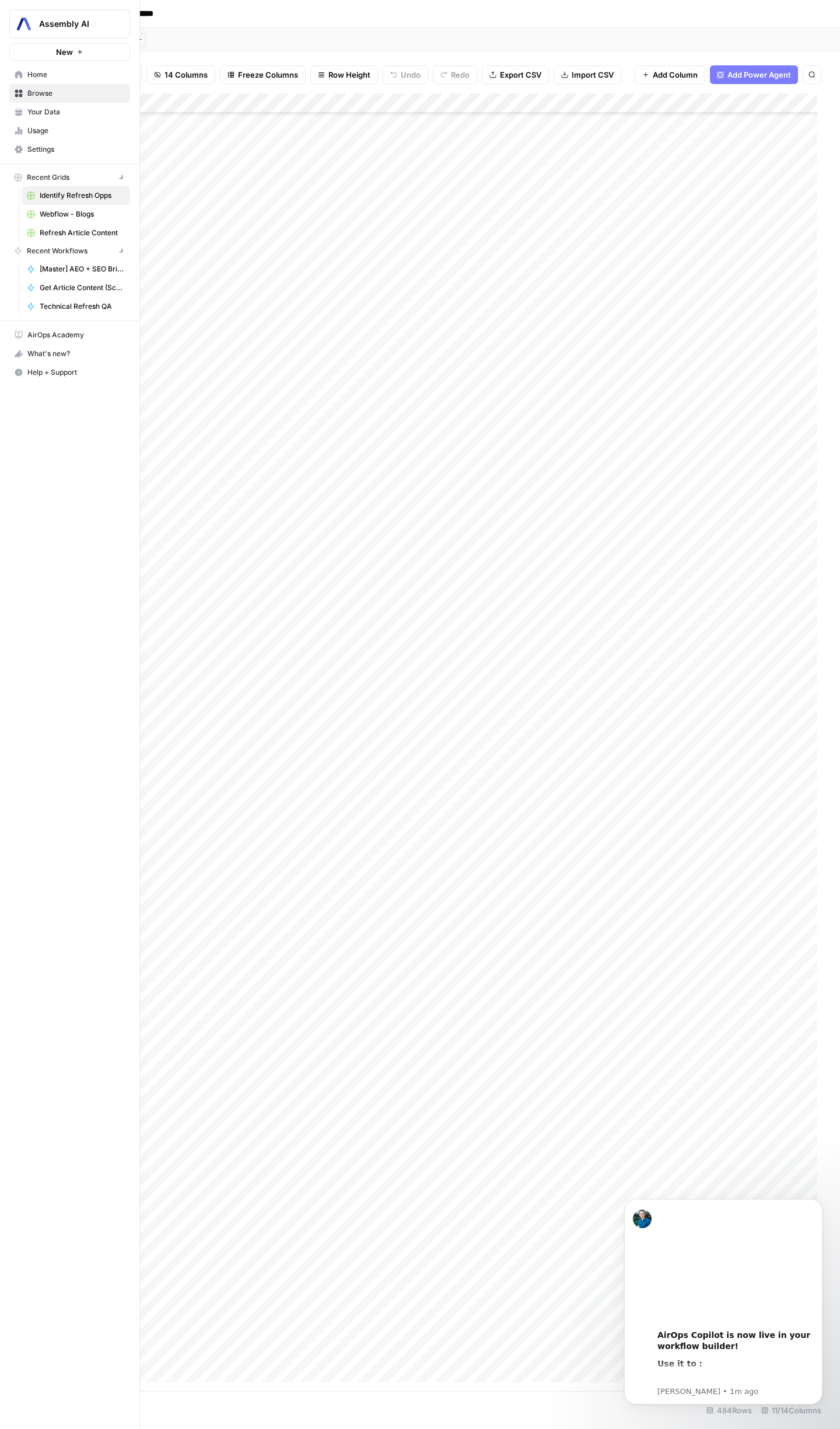
click at [20, 113] on icon at bounding box center [19, 114] width 7 height 3
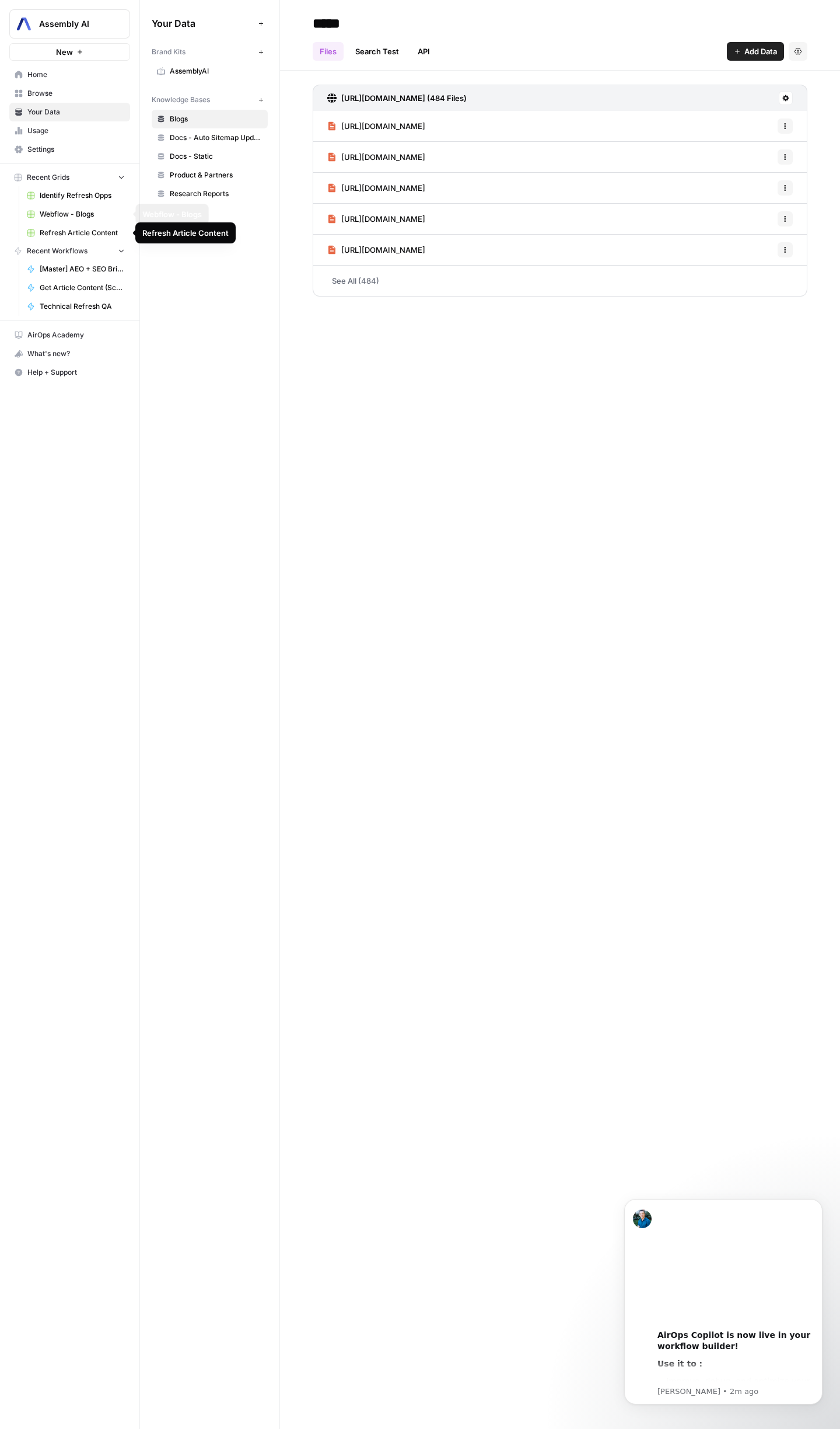
click at [83, 210] on span "Webflow - Blogs" at bounding box center [82, 214] width 85 height 11
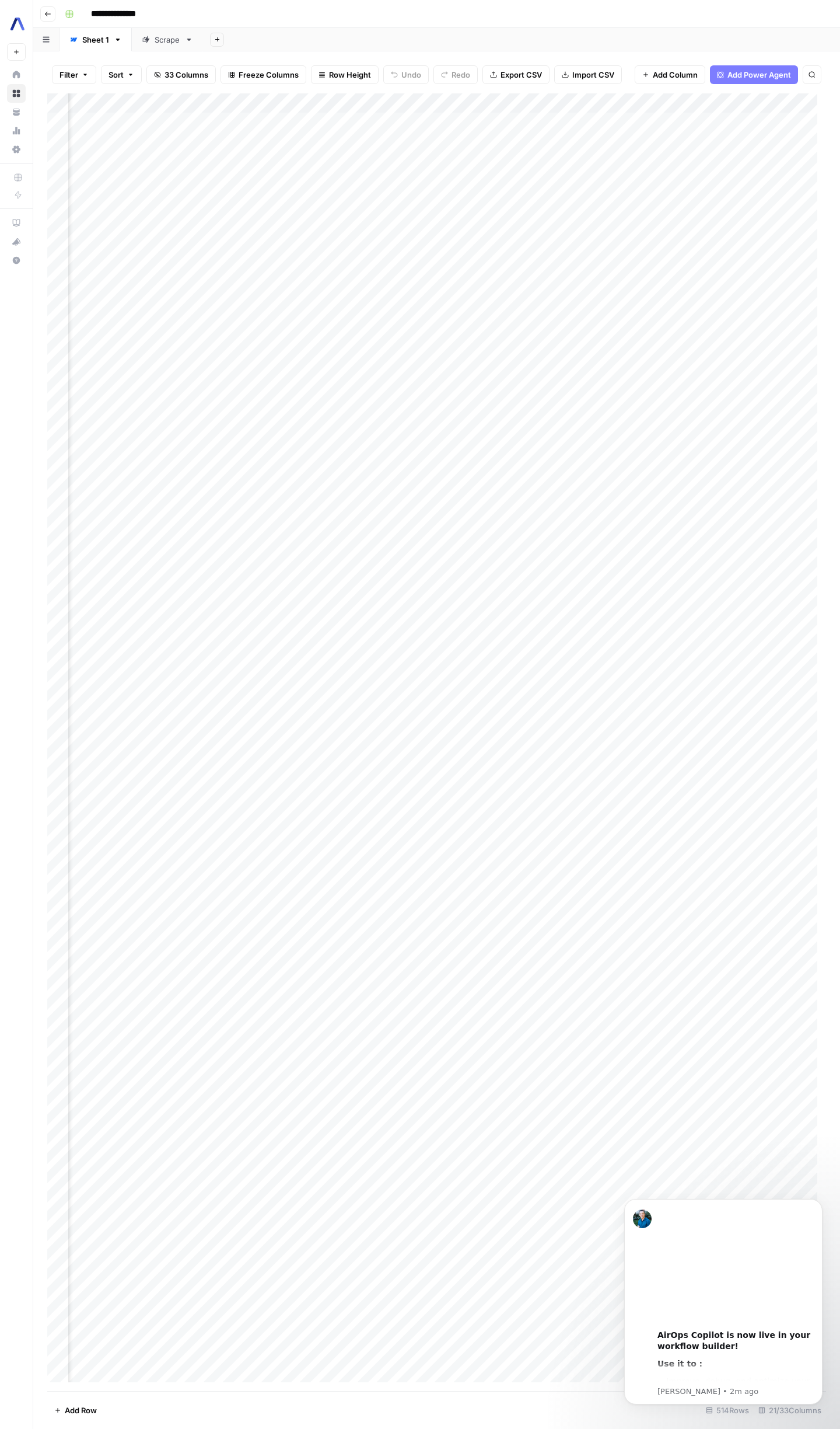
scroll to position [0, 1128]
click at [554, 640] on div "Add Column" at bounding box center [437, 742] width 779 height 1298
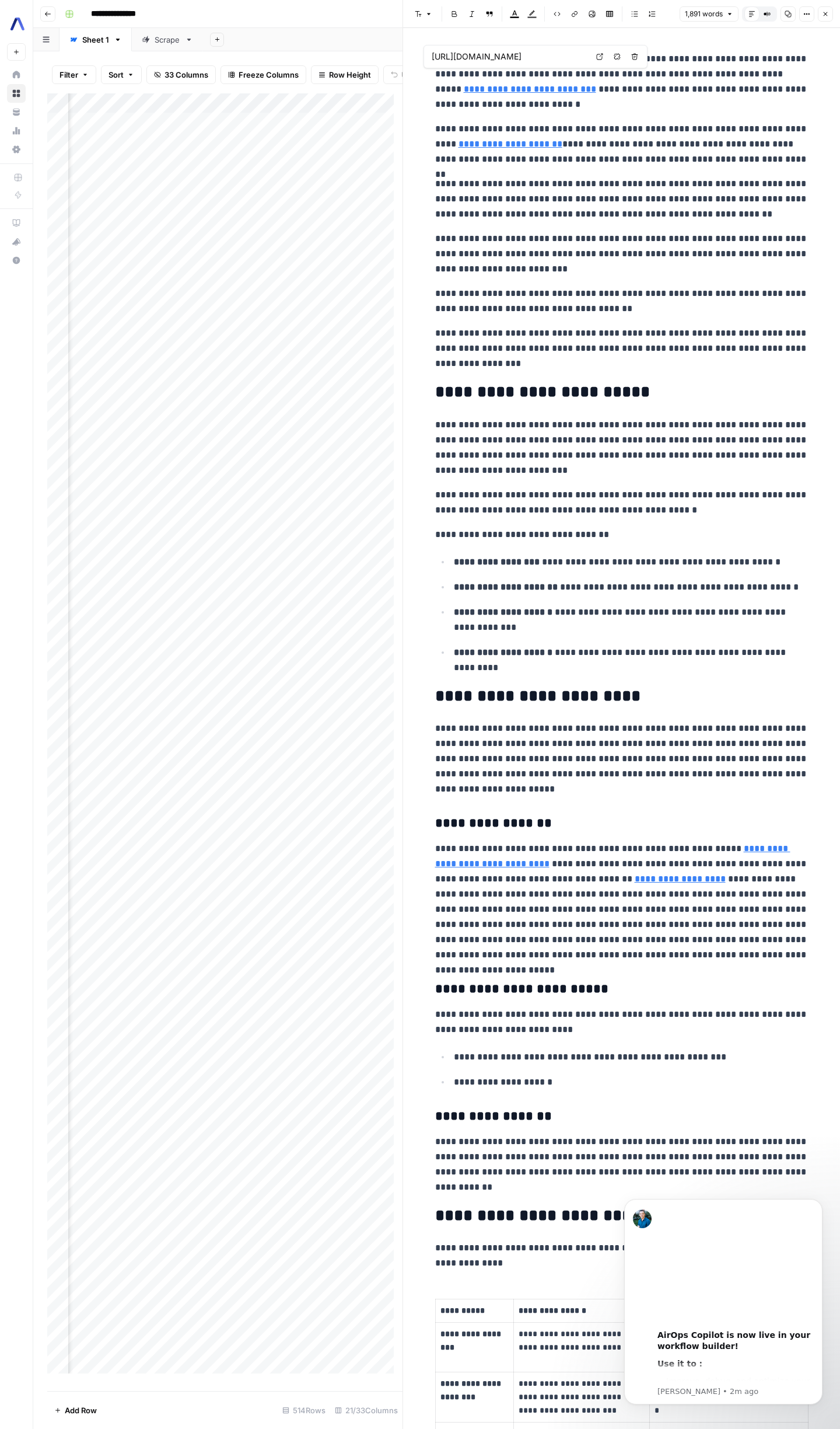
click at [822, 16] on icon "button" at bounding box center [825, 14] width 7 height 7
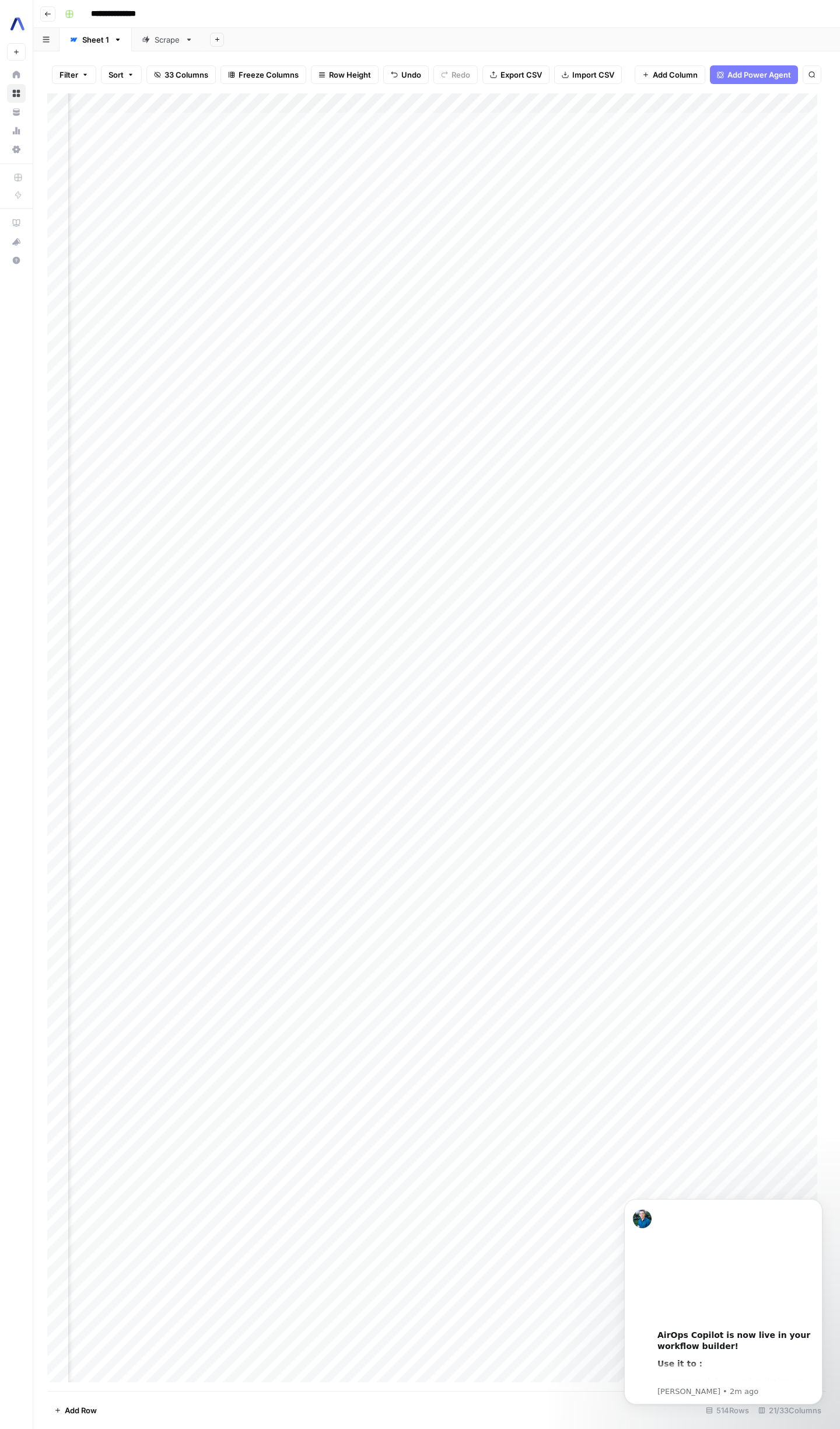
click at [552, 400] on div "Add Column" at bounding box center [437, 742] width 779 height 1298
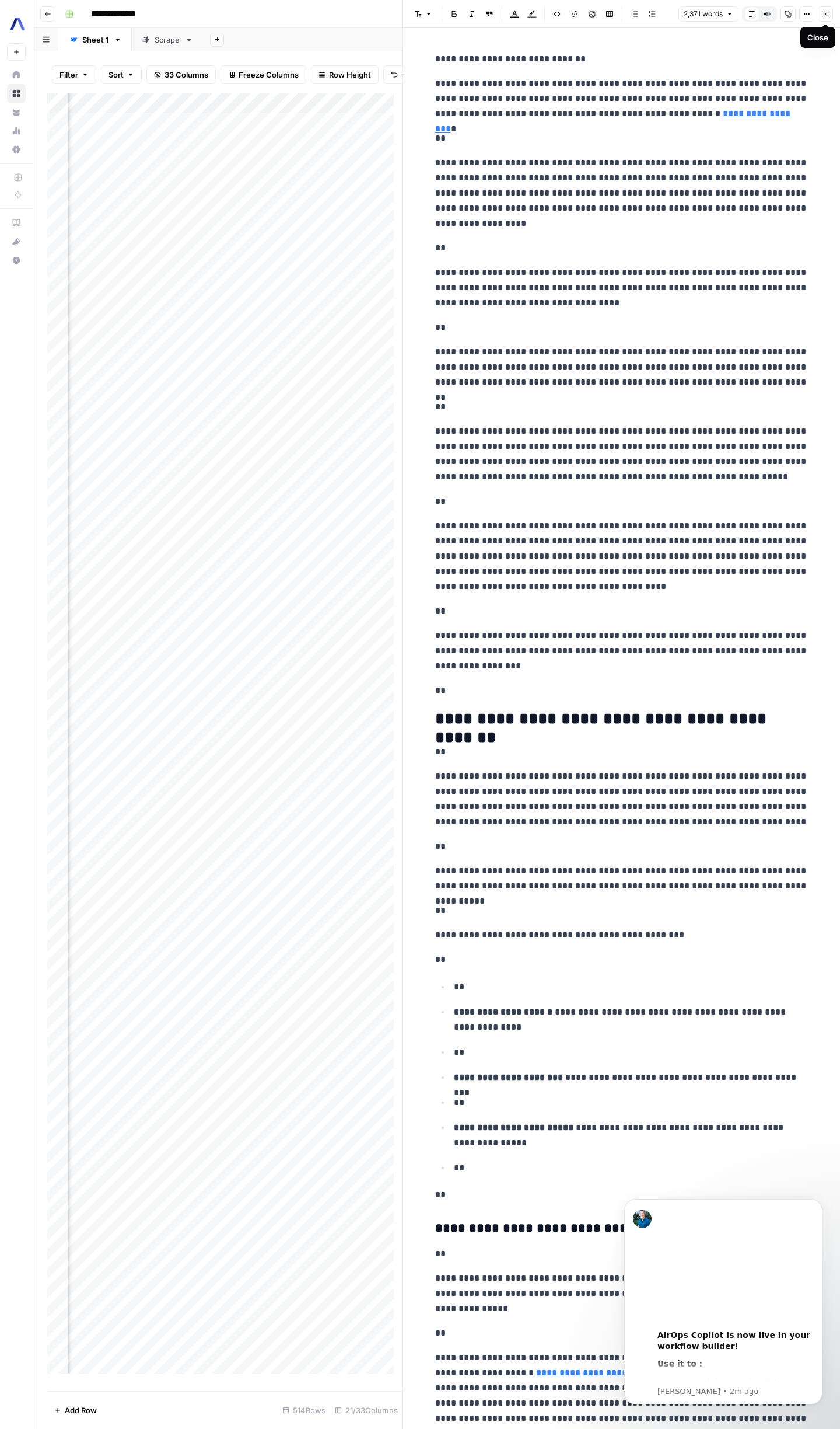
click at [824, 16] on icon "button" at bounding box center [825, 14] width 7 height 7
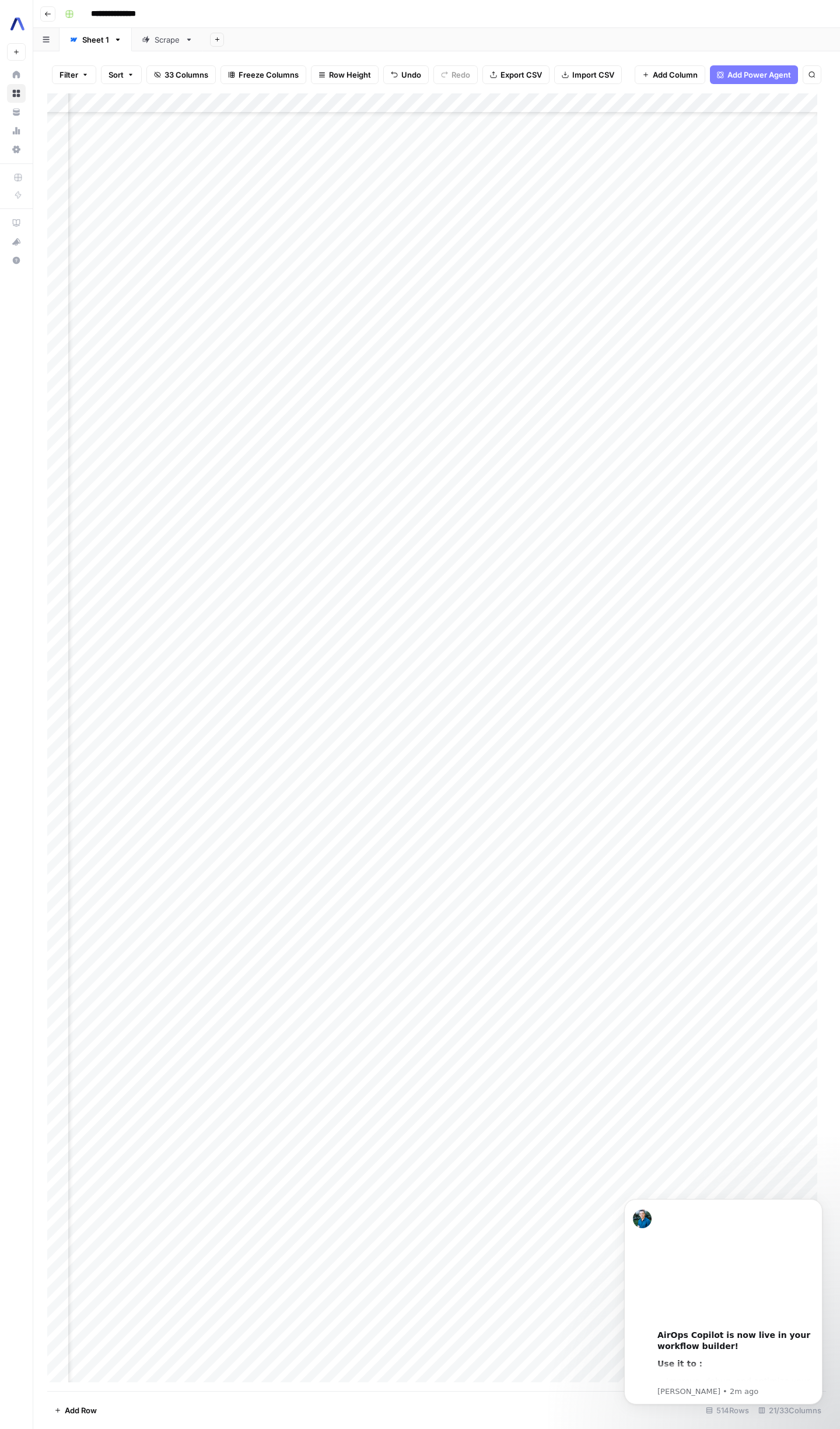
scroll to position [4154, 1128]
click at [558, 490] on div "Add Column" at bounding box center [437, 742] width 779 height 1298
click at [554, 492] on div "Add Column" at bounding box center [437, 742] width 779 height 1298
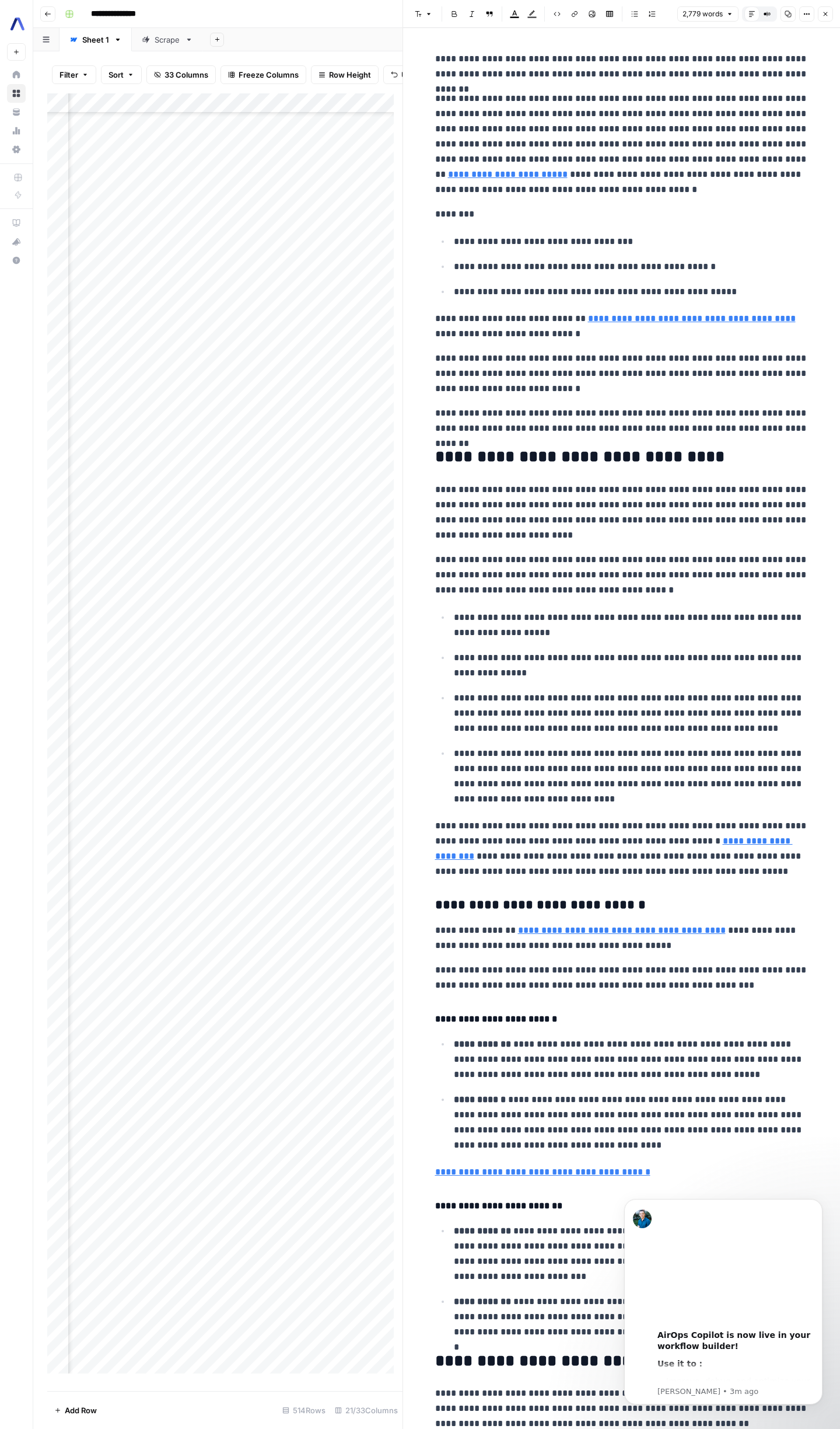
click at [823, 13] on icon "button" at bounding box center [825, 14] width 7 height 7
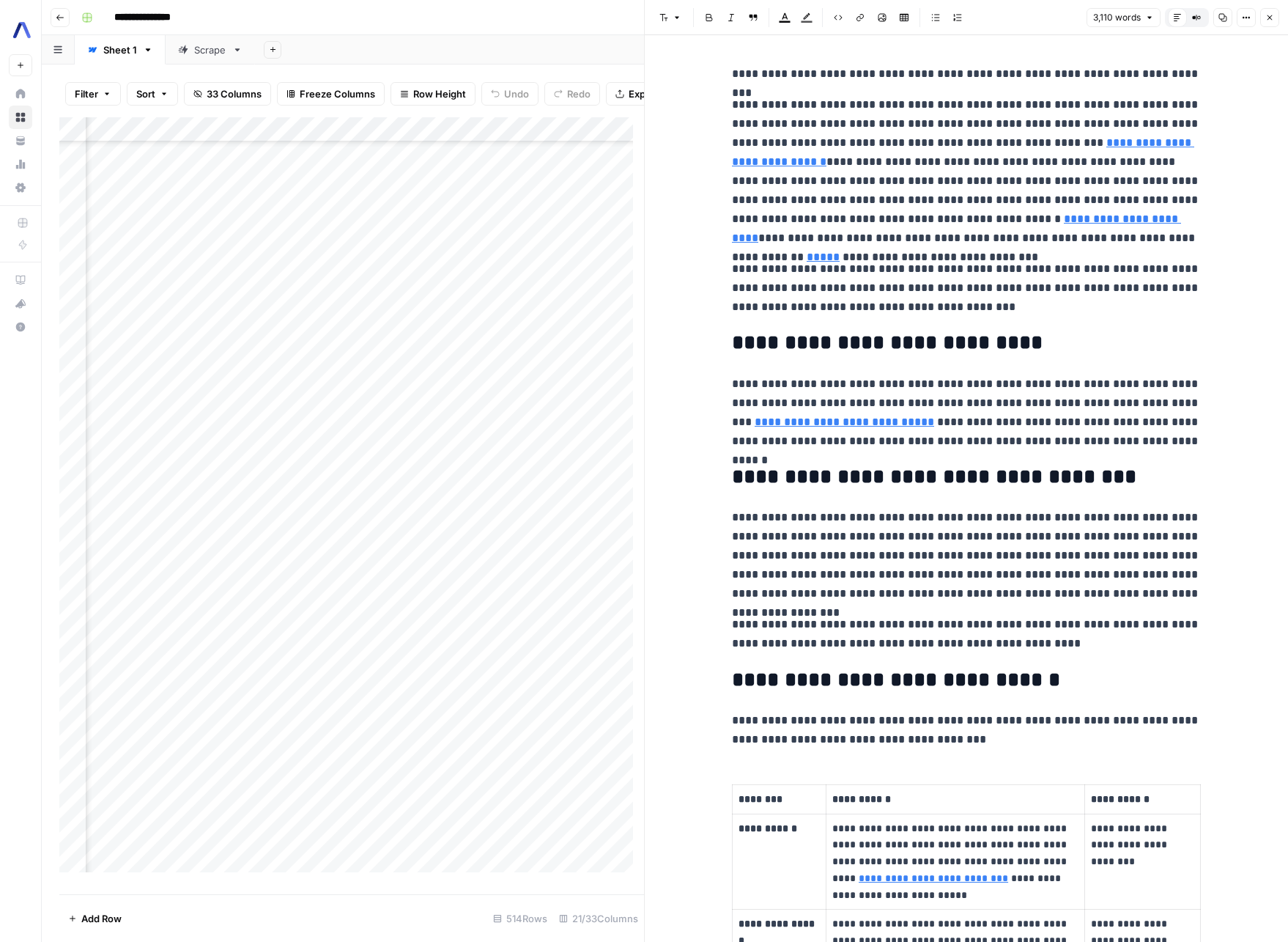
click at [1275, 19] on button "Close" at bounding box center [1270, 17] width 19 height 19
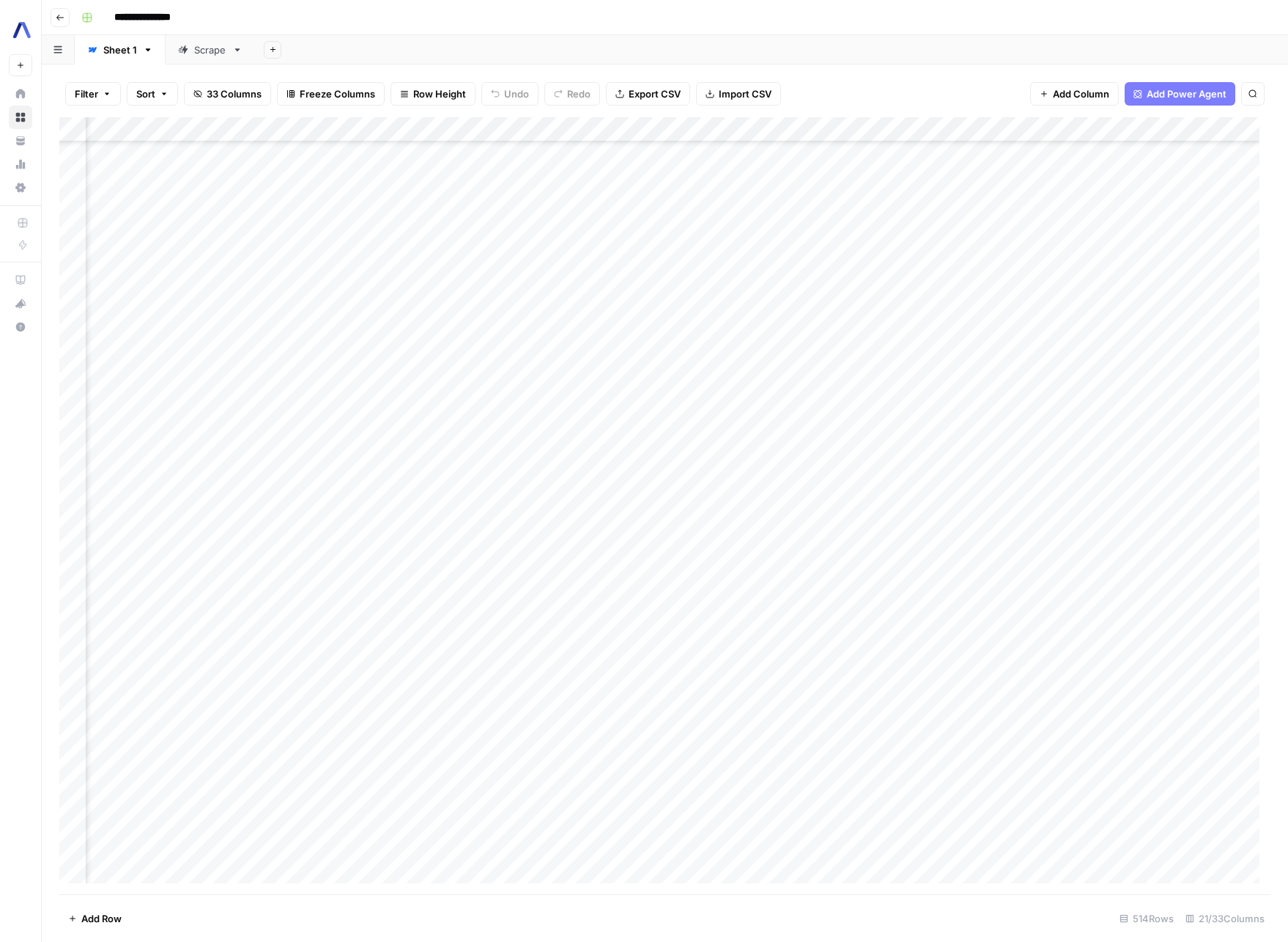
click at [1082, 92] on span "Add Column" at bounding box center [1082, 94] width 57 height 15
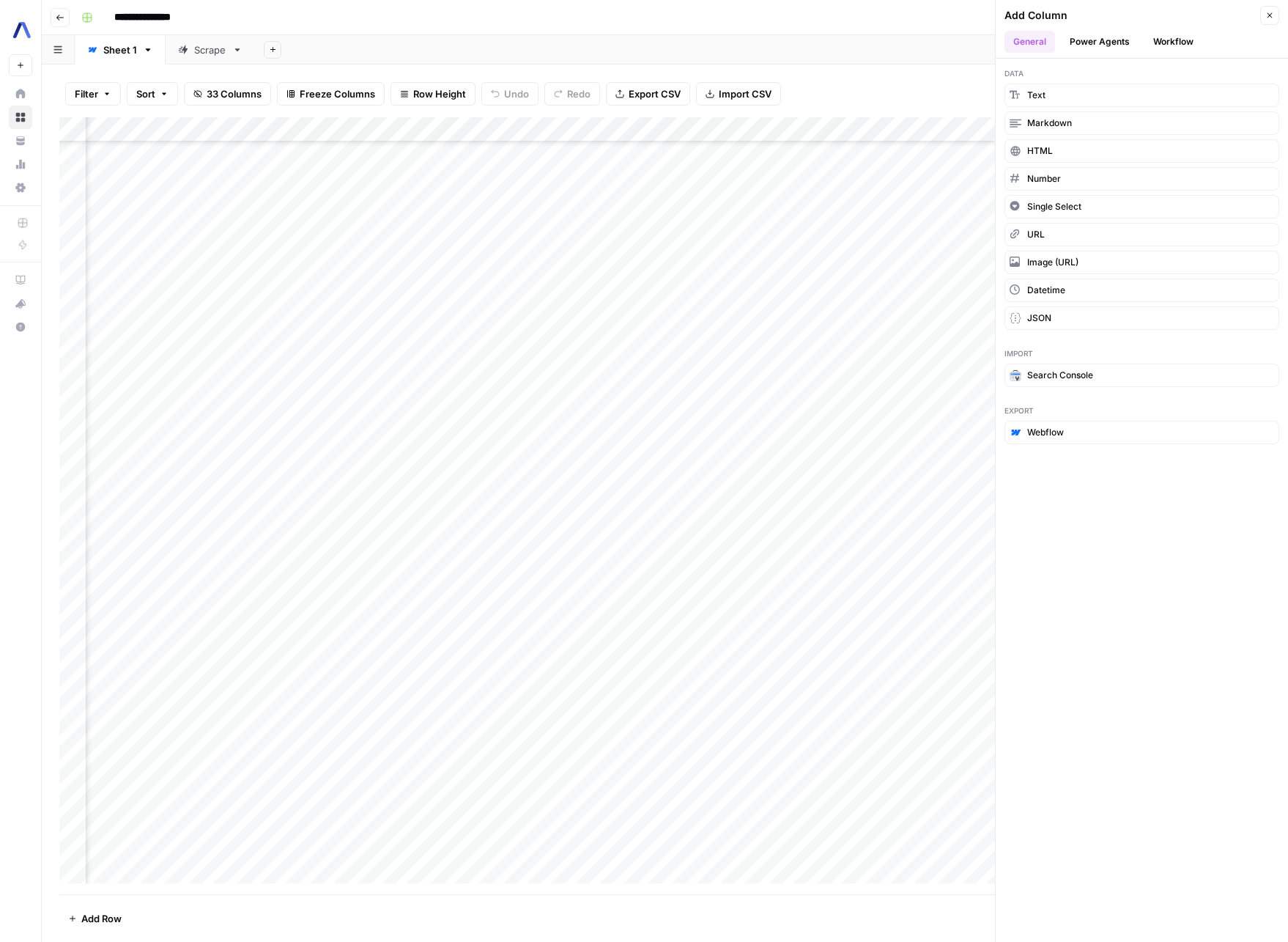
click at [543, 166] on div "Add Column" at bounding box center [665, 506] width 1211 height 777
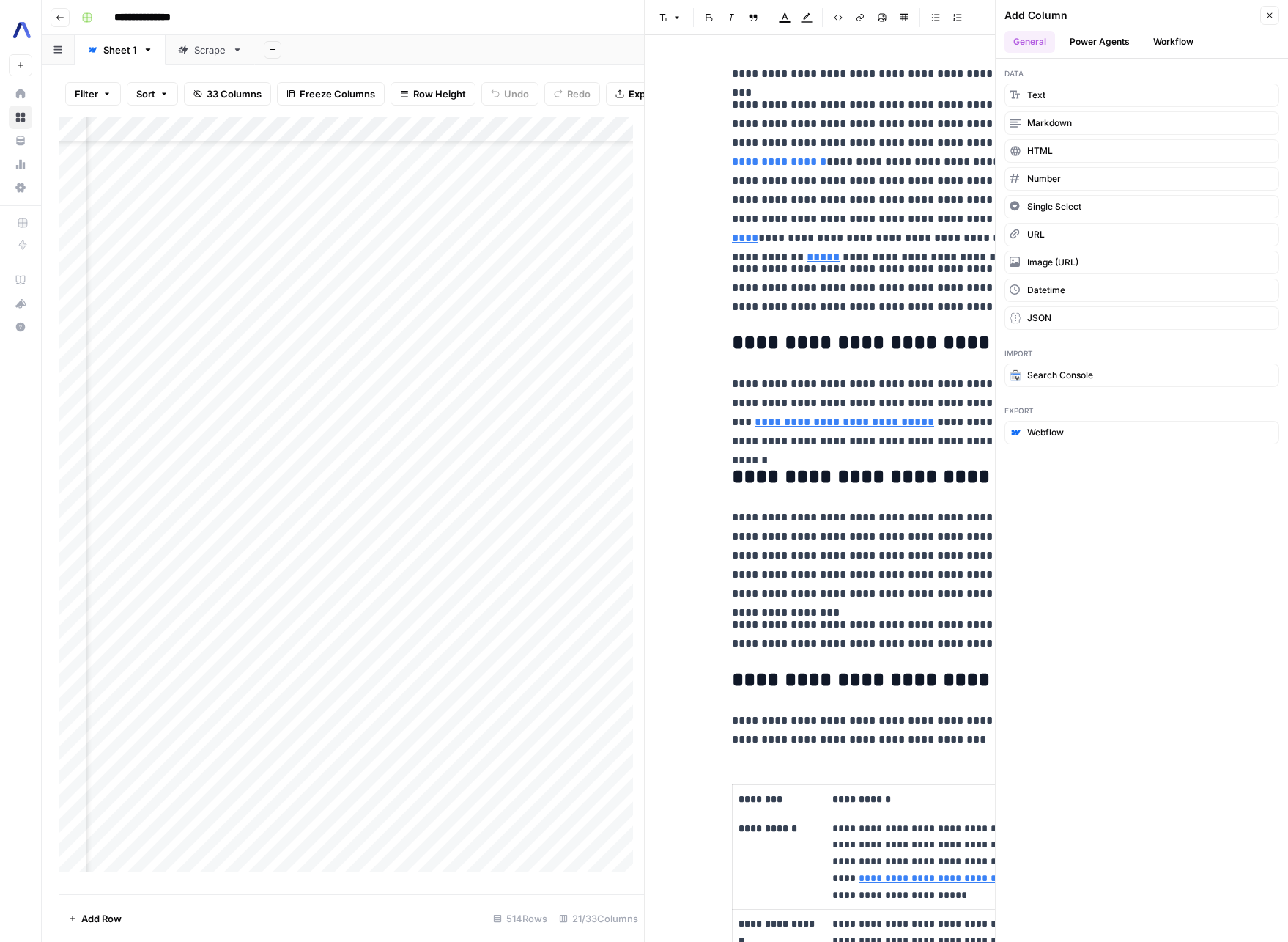
click at [1274, 20] on button "Close" at bounding box center [1270, 15] width 19 height 19
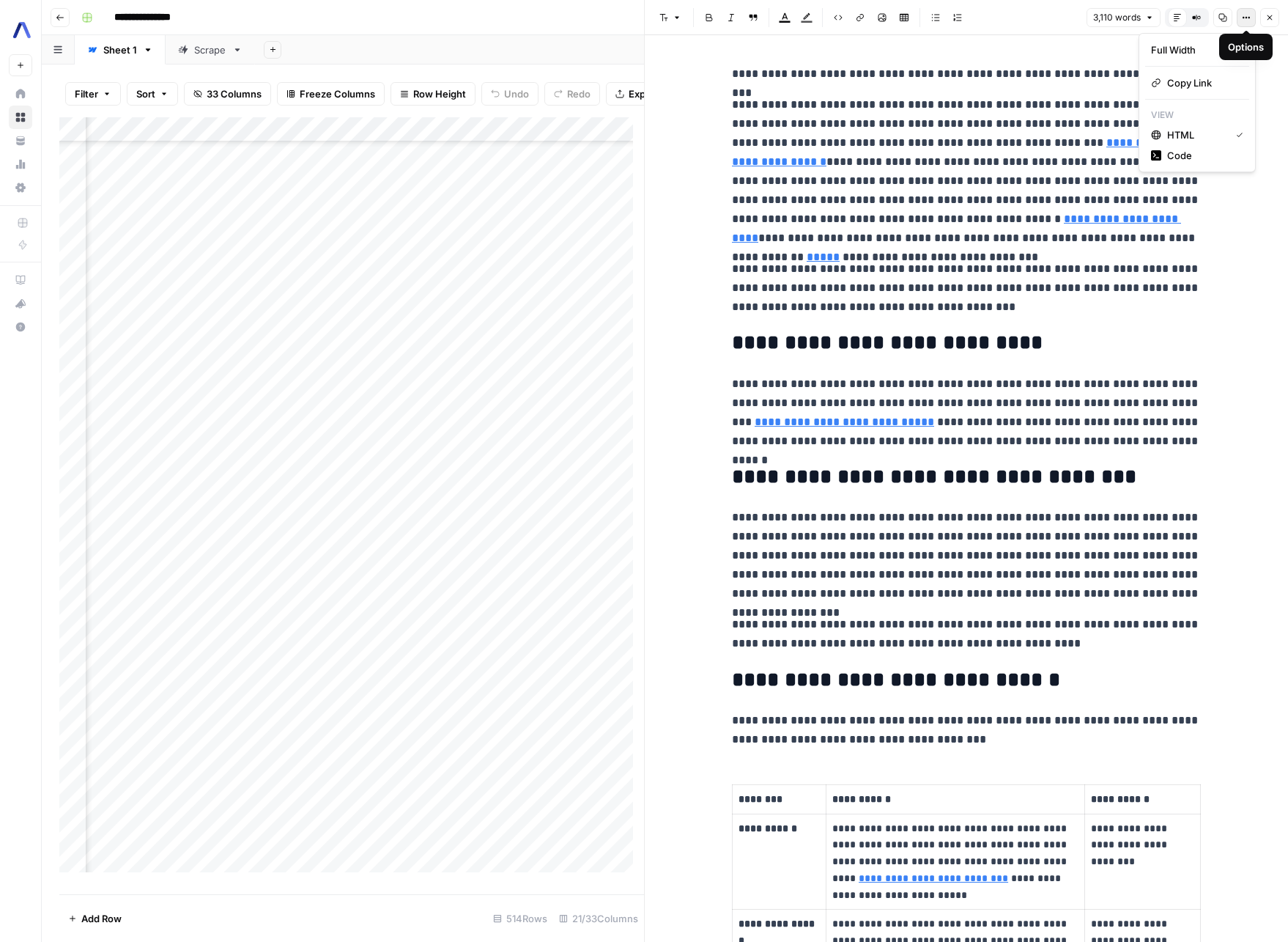
click at [1246, 18] on icon "button" at bounding box center [1246, 17] width 9 height 9
click at [1186, 85] on span "Copy Link" at bounding box center [1202, 83] width 71 height 15
click at [1248, 22] on button "Options" at bounding box center [1246, 17] width 19 height 19
click at [1226, 154] on span "Code" at bounding box center [1202, 156] width 71 height 15
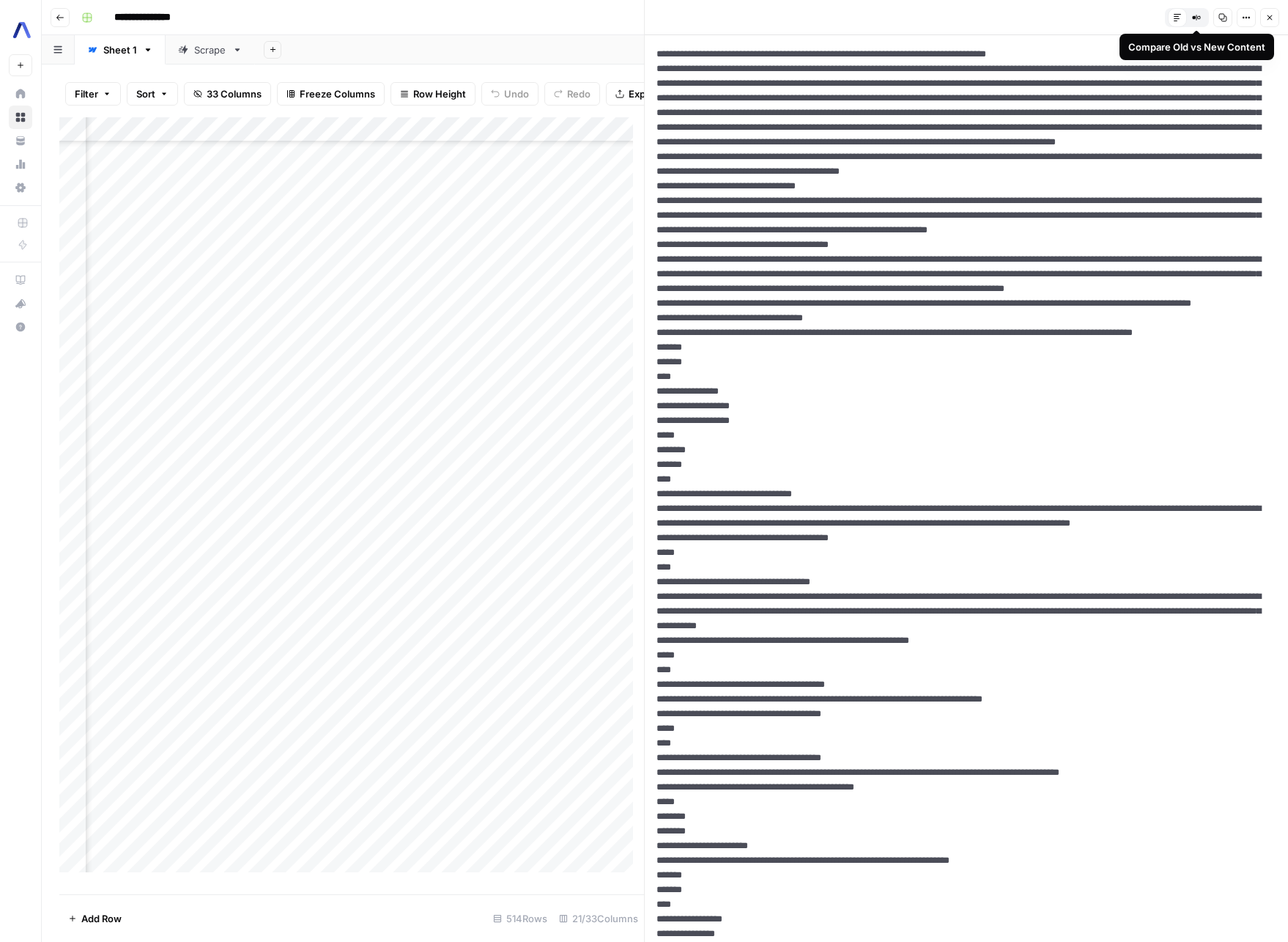
click at [1203, 17] on button "Compare Old vs New Content" at bounding box center [1196, 17] width 19 height 19
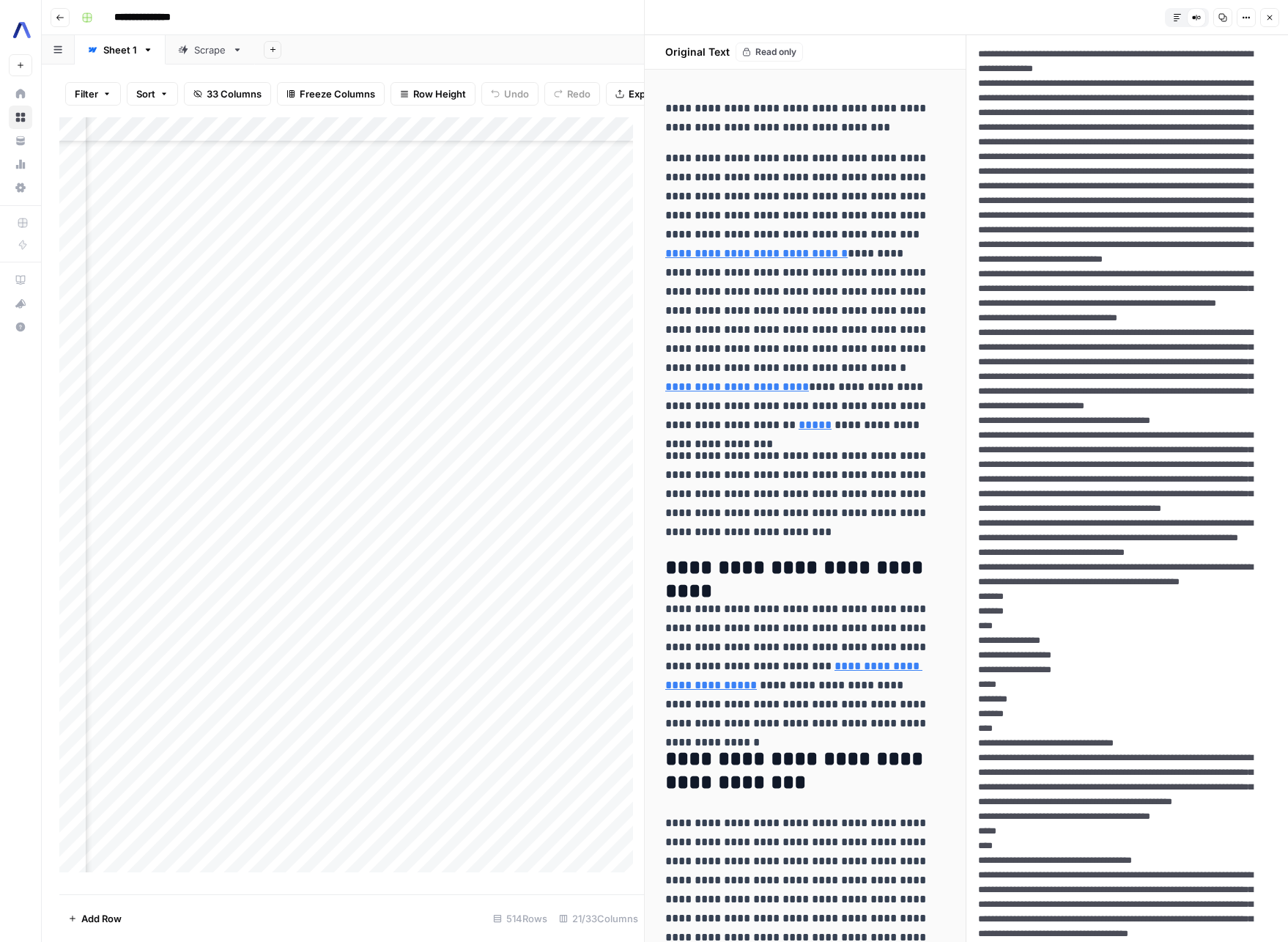
click at [1178, 17] on icon "button" at bounding box center [1177, 17] width 9 height 9
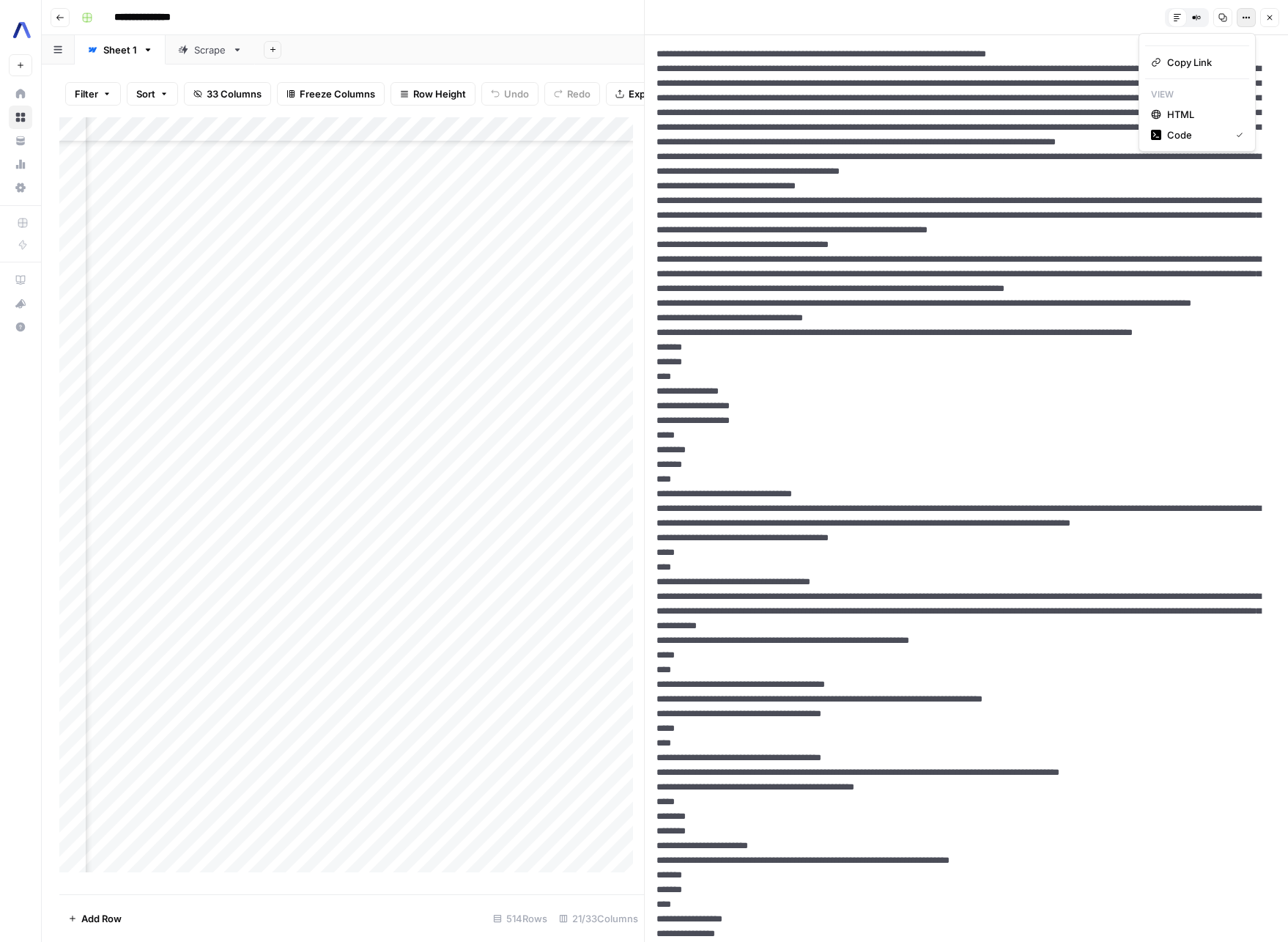
click at [1242, 16] on icon "button" at bounding box center [1246, 17] width 9 height 9
click at [1189, 117] on span "HTML" at bounding box center [1202, 115] width 71 height 15
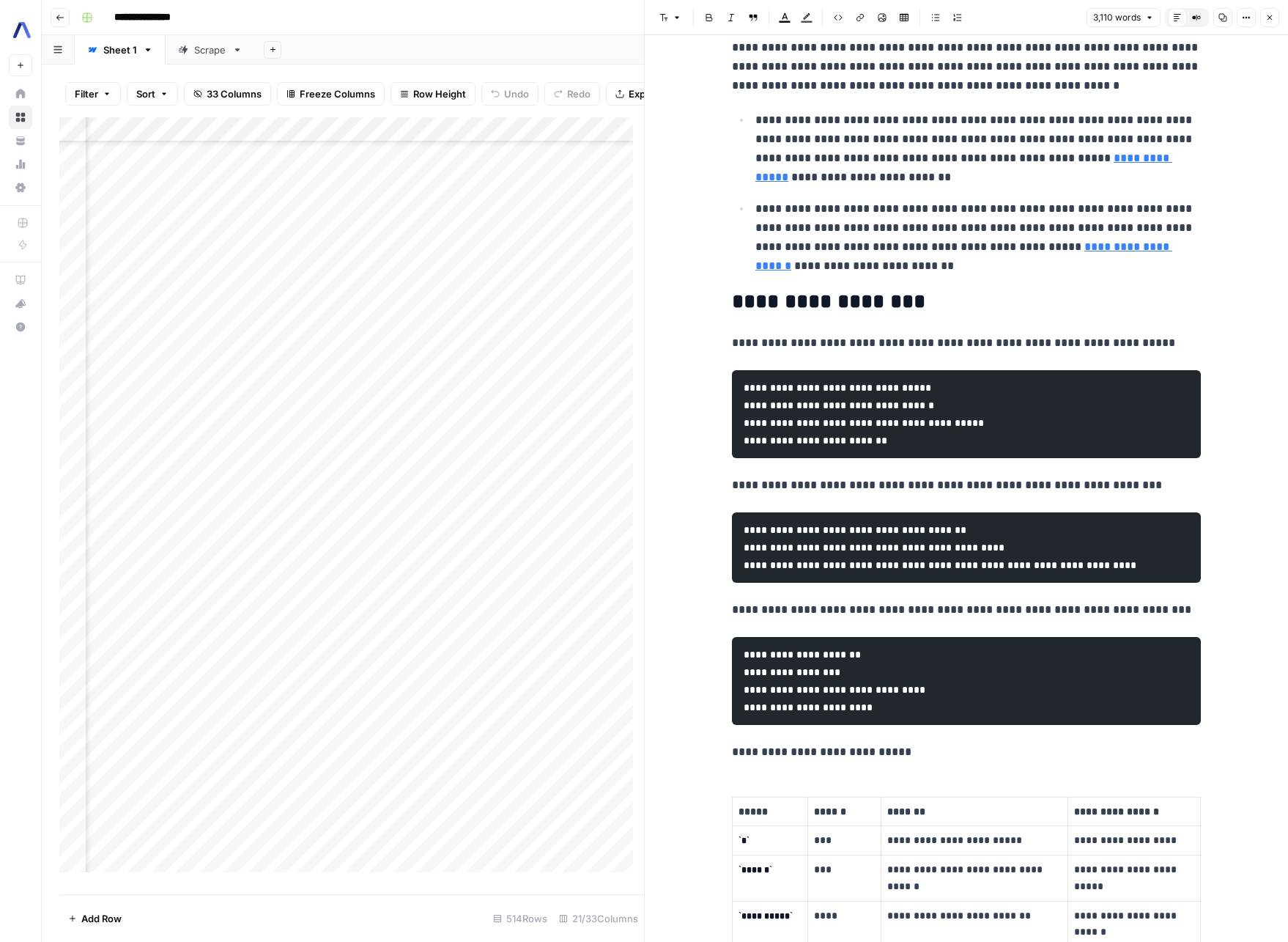
scroll to position [181, 0]
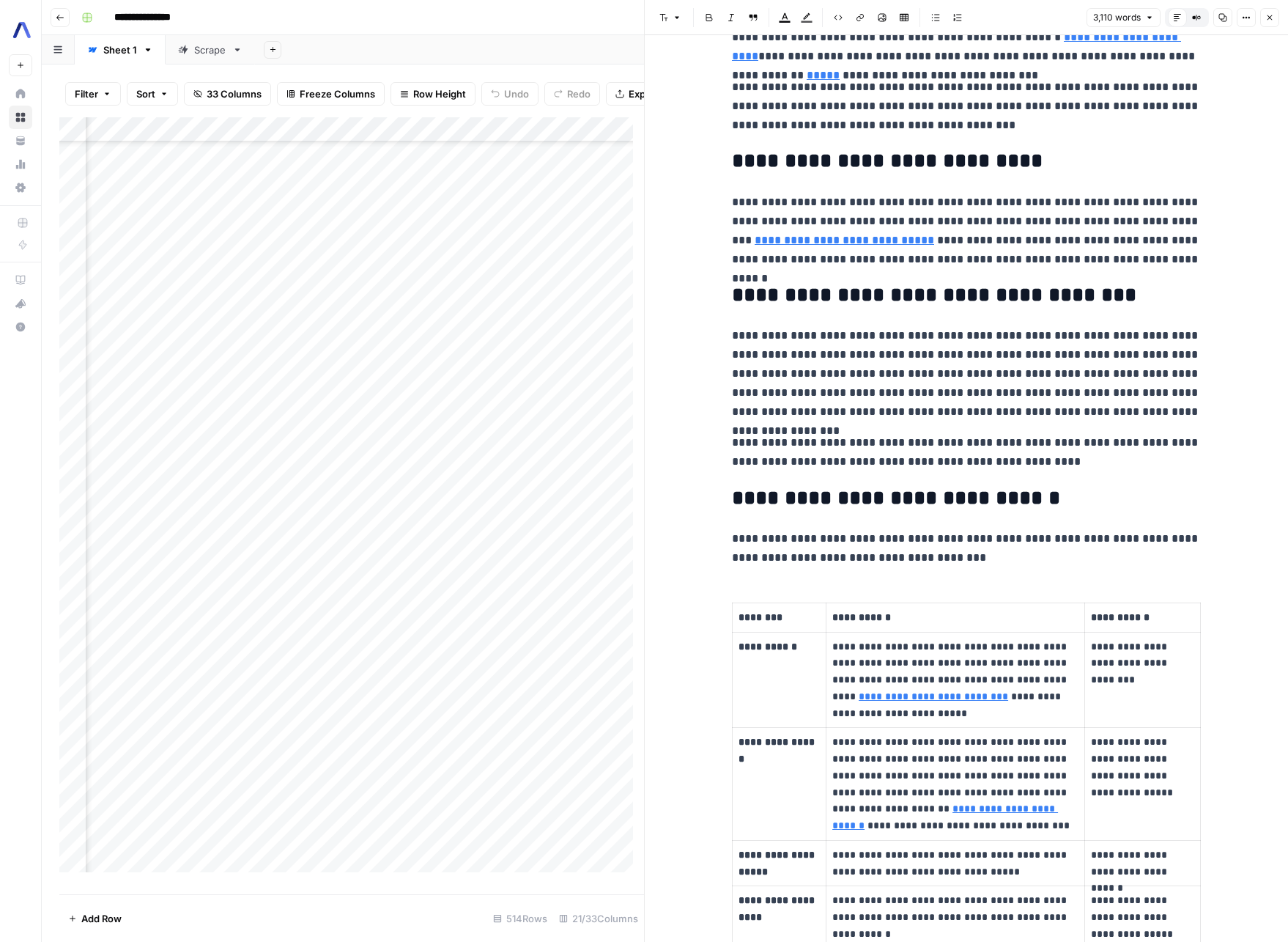
click at [1224, 17] on icon "button" at bounding box center [1224, 18] width 8 height 8
